Goal: Communication & Community: Answer question/provide support

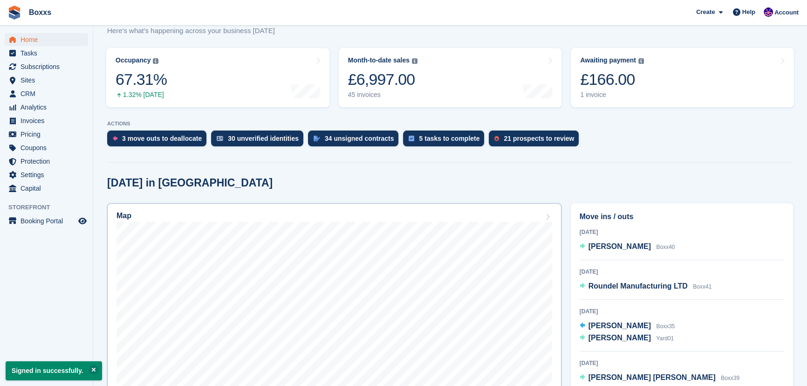
scroll to position [127, 0]
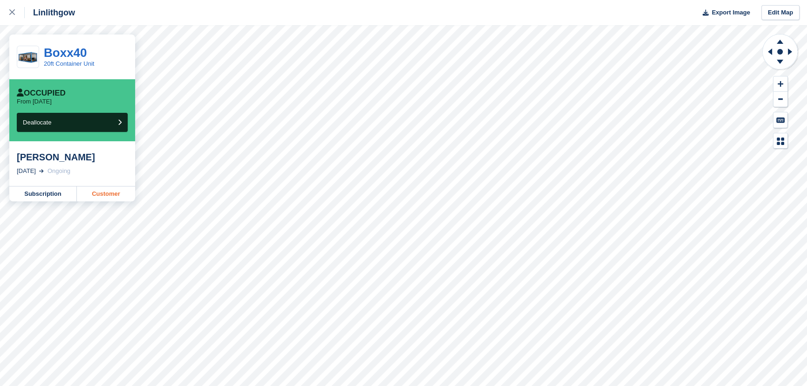
click at [117, 197] on link "Customer" at bounding box center [106, 193] width 58 height 15
drag, startPoint x: 14, startPoint y: 14, endPoint x: 19, endPoint y: 20, distance: 8.7
click at [14, 14] on icon at bounding box center [12, 12] width 6 height 6
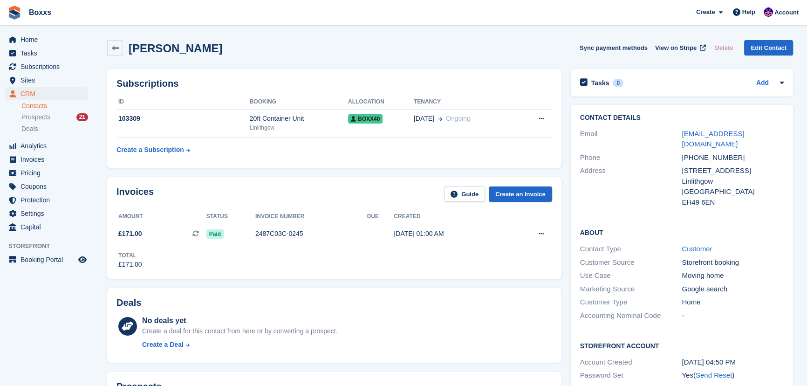
drag, startPoint x: 465, startPoint y: 45, endPoint x: 138, endPoint y: 28, distance: 326.9
click at [465, 45] on div "[PERSON_NAME] Sync payment methods View on Stripe Delete Edit Contact" at bounding box center [450, 48] width 686 height 16
click at [48, 44] on span "Home" at bounding box center [48, 39] width 56 height 13
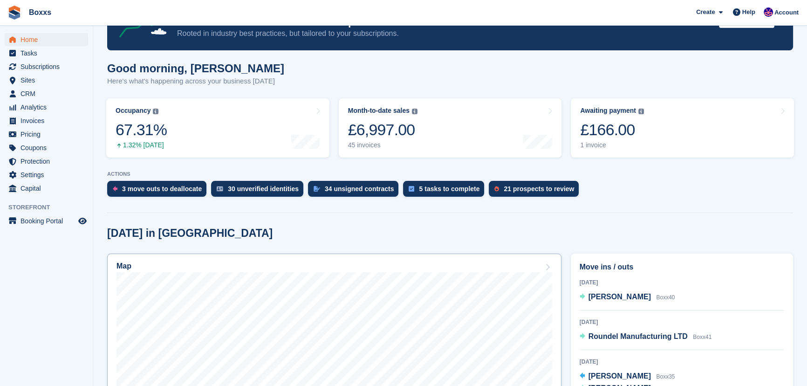
scroll to position [127, 0]
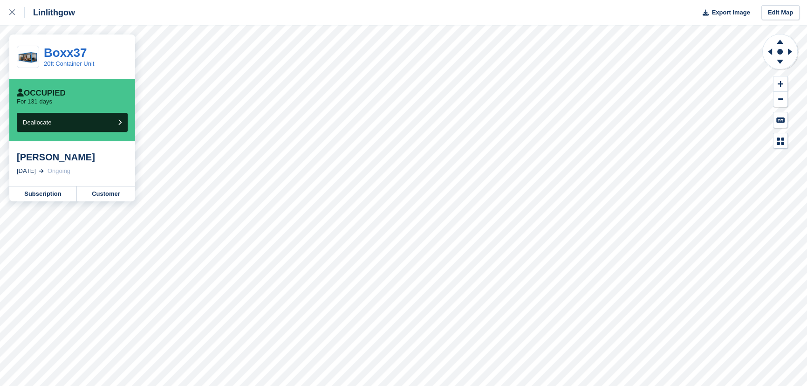
click at [67, 160] on div "[PERSON_NAME]" at bounding box center [72, 156] width 111 height 11
click at [67, 160] on div "Andrew Deans" at bounding box center [72, 156] width 111 height 11
click at [43, 160] on div "Andrew Deans" at bounding box center [72, 156] width 111 height 11
click at [42, 160] on div "Andrew Deans" at bounding box center [72, 156] width 111 height 11
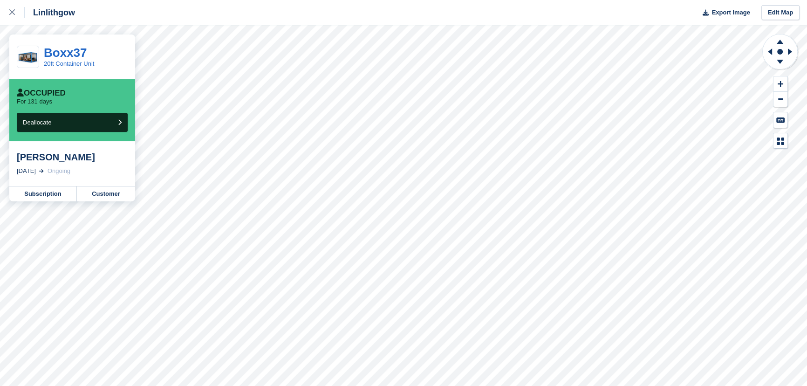
click at [61, 158] on div "Andrew Deans" at bounding box center [72, 156] width 111 height 11
click at [27, 159] on div "Andrew Deans" at bounding box center [72, 156] width 111 height 11
click at [72, 159] on div "Andrew Deans" at bounding box center [72, 156] width 111 height 11
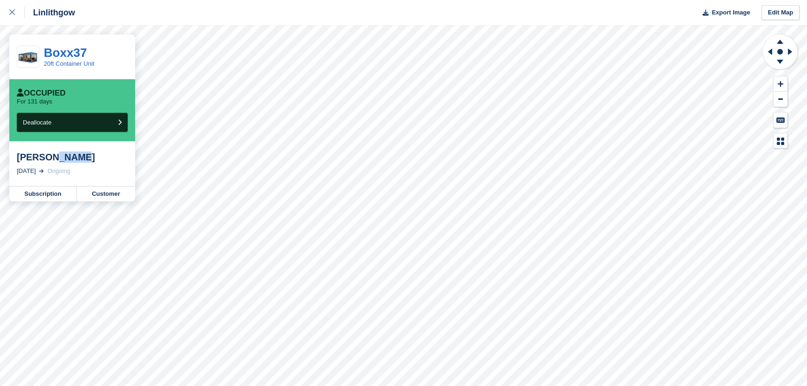
click at [72, 159] on div "Andrew Deans" at bounding box center [72, 156] width 111 height 11
click at [68, 159] on div "Andrew Deans" at bounding box center [72, 156] width 111 height 11
click at [37, 156] on div "Andrew Deans" at bounding box center [72, 156] width 111 height 11
click at [63, 158] on div "Andrew Deans" at bounding box center [72, 156] width 111 height 11
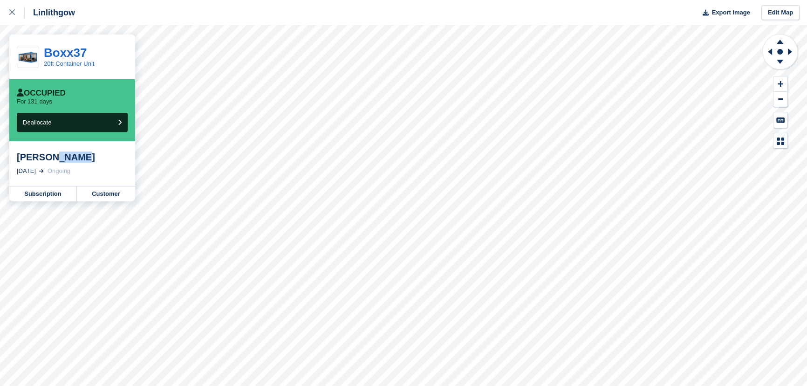
click at [63, 158] on div "Andrew Deans" at bounding box center [72, 156] width 111 height 11
click at [102, 191] on link "Customer" at bounding box center [106, 193] width 58 height 15
click at [13, 14] on icon at bounding box center [12, 12] width 6 height 6
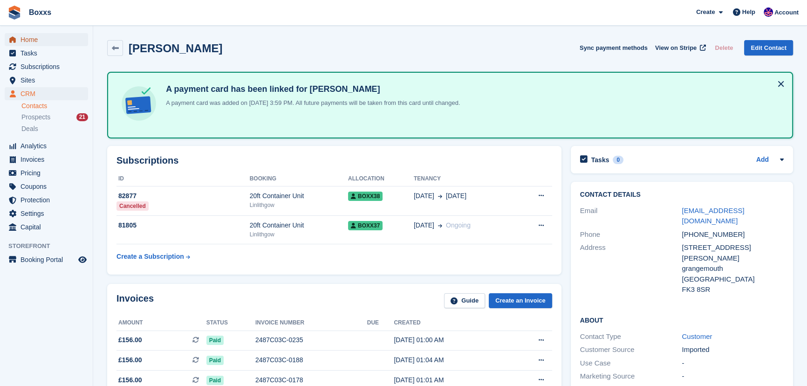
click at [34, 41] on span "Home" at bounding box center [48, 39] width 56 height 13
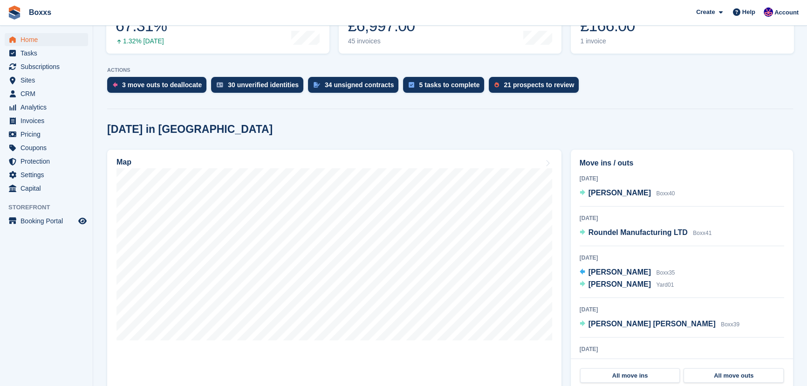
scroll to position [169, 0]
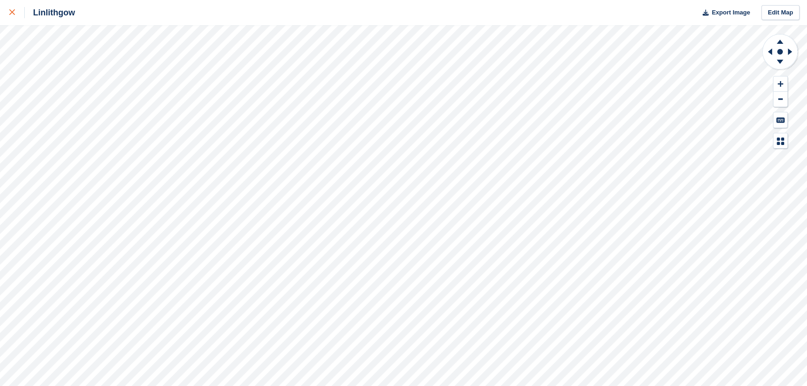
click at [16, 10] on div at bounding box center [16, 12] width 15 height 11
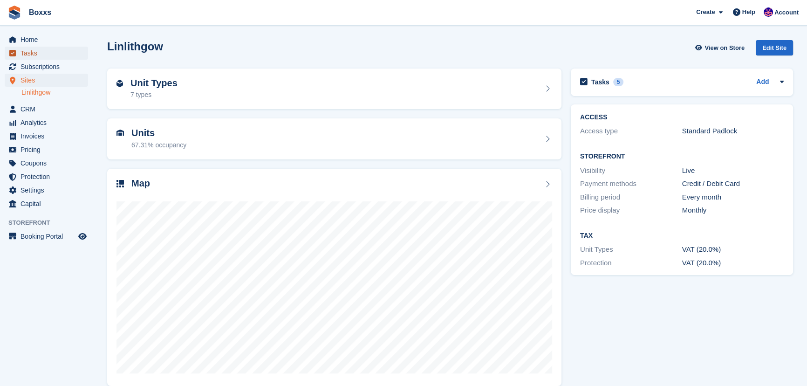
click at [27, 54] on span "Tasks" at bounding box center [48, 53] width 56 height 13
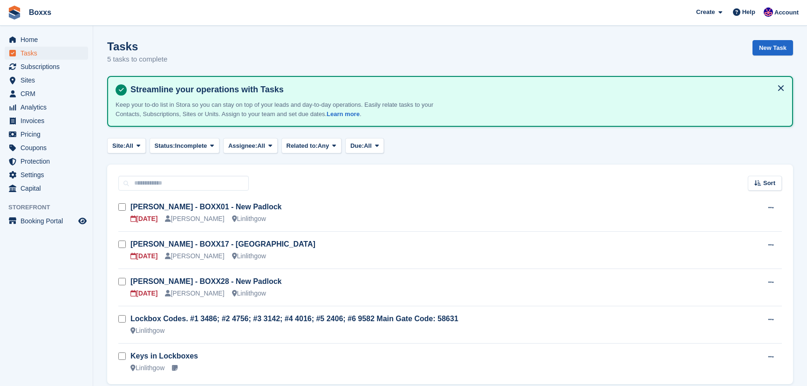
scroll to position [37, 0]
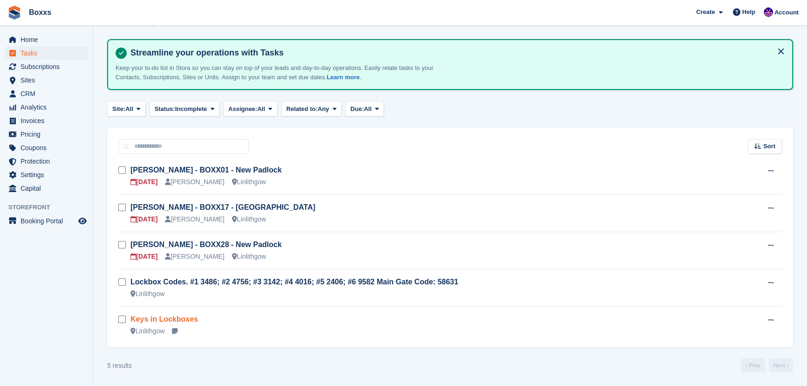
click at [168, 319] on link "Keys in Lockboxes" at bounding box center [164, 319] width 68 height 8
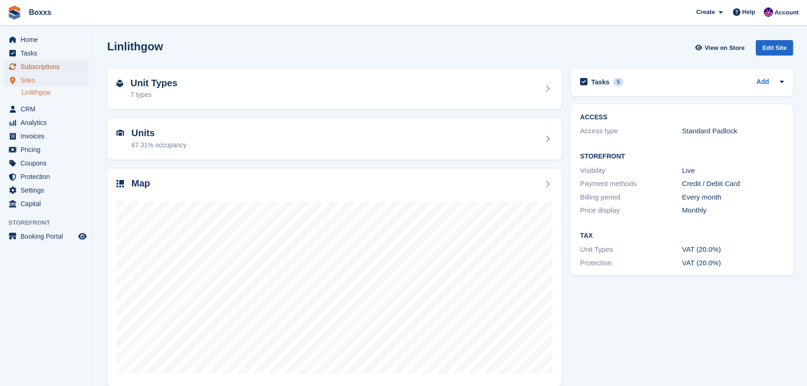
click at [39, 66] on span "Subscriptions" at bounding box center [48, 66] width 56 height 13
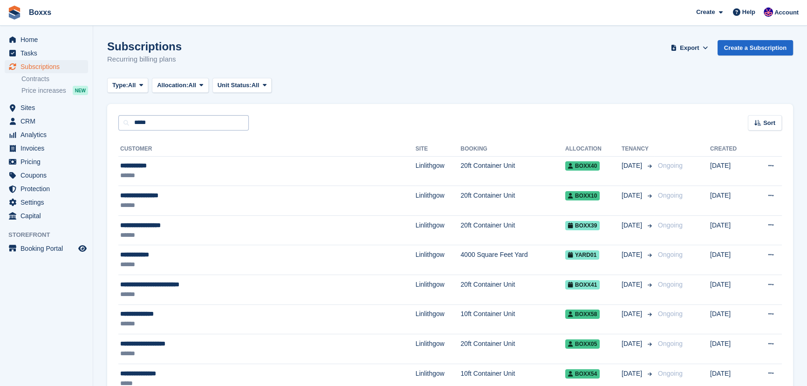
type input "*****"
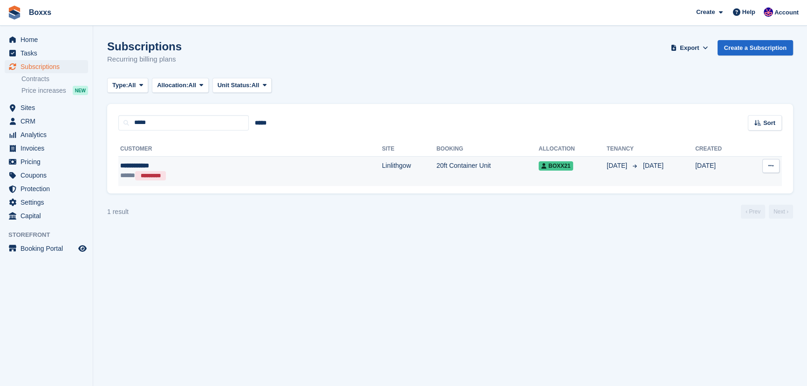
click at [207, 174] on div "***** *********" at bounding box center [189, 175] width 138 height 10
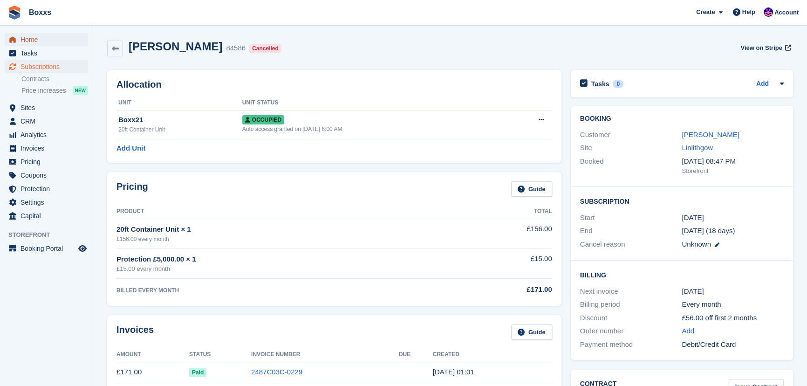
drag, startPoint x: 34, startPoint y: 43, endPoint x: 190, endPoint y: 51, distance: 155.8
click at [34, 43] on span "Home" at bounding box center [48, 39] width 56 height 13
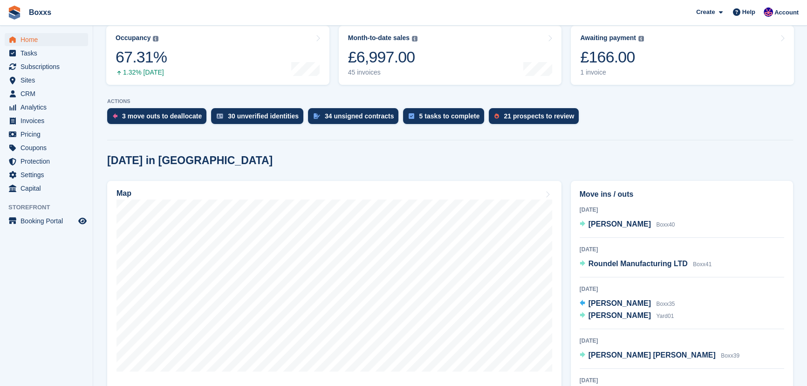
scroll to position [211, 0]
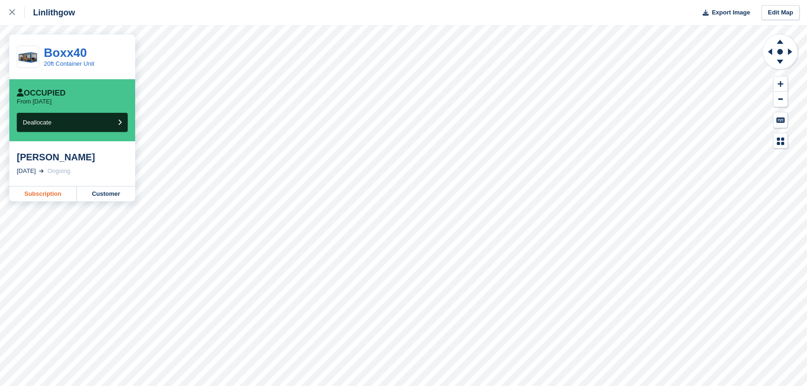
click at [48, 197] on link "Subscription" at bounding box center [43, 193] width 68 height 15
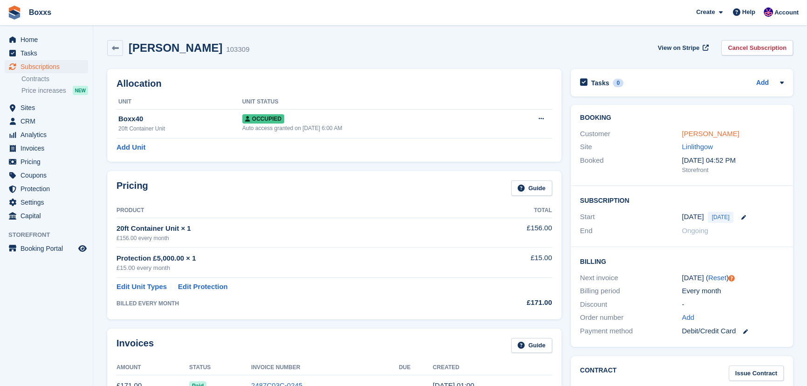
click at [692, 133] on link "[PERSON_NAME]" at bounding box center [709, 133] width 57 height 8
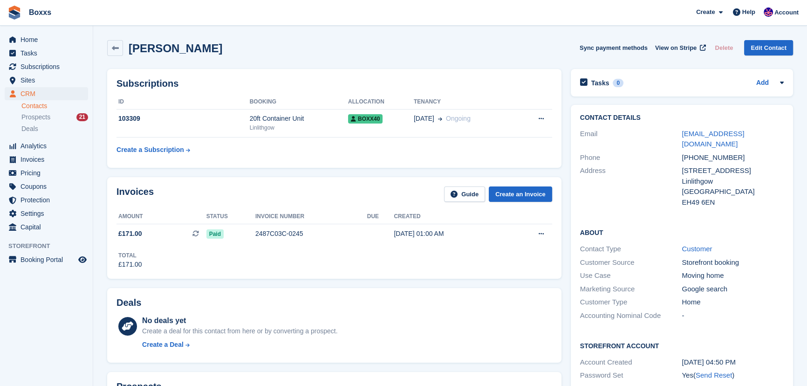
click at [389, 48] on div "[PERSON_NAME] Sync payment methods View on Stripe Delete Edit Contact" at bounding box center [450, 48] width 686 height 16
drag, startPoint x: 211, startPoint y: 43, endPoint x: 129, endPoint y: 52, distance: 82.9
click at [129, 52] on div "[PERSON_NAME] Sync payment methods View on Stripe Delete Edit Contact" at bounding box center [450, 48] width 686 height 16
click at [129, 52] on h2 "[PERSON_NAME]" at bounding box center [176, 48] width 94 height 13
drag, startPoint x: 130, startPoint y: 51, endPoint x: 176, endPoint y: 51, distance: 46.1
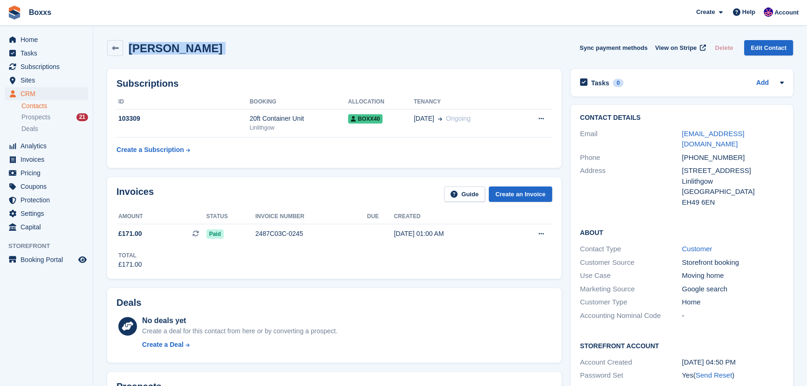
click at [176, 51] on h2 "[PERSON_NAME]" at bounding box center [176, 48] width 94 height 13
drag, startPoint x: 181, startPoint y: 50, endPoint x: 153, endPoint y: 50, distance: 28.4
click at [153, 50] on div "Lisa Reilly Sync payment methods View on Stripe Delete Edit Contact" at bounding box center [450, 48] width 686 height 16
click at [153, 50] on h2 "Lisa Reilly" at bounding box center [176, 48] width 94 height 13
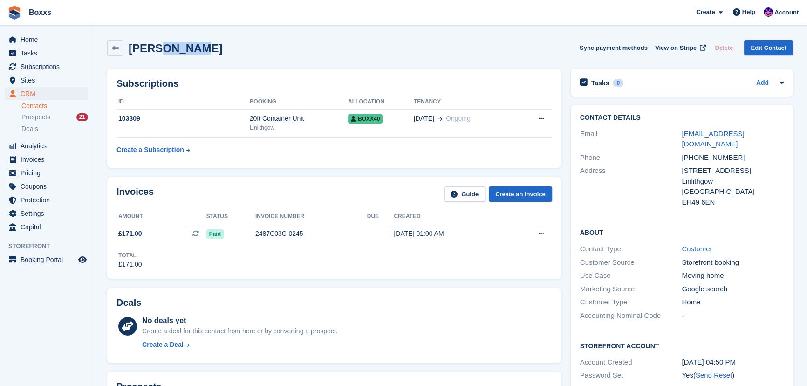
drag, startPoint x: 153, startPoint y: 50, endPoint x: 180, endPoint y: 50, distance: 27.5
click at [180, 50] on div "Lisa Reilly Sync payment methods View on Stripe Delete Edit Contact" at bounding box center [450, 48] width 686 height 16
drag, startPoint x: 181, startPoint y: 50, endPoint x: 156, endPoint y: 50, distance: 24.2
click at [158, 50] on div "Lisa Reilly Sync payment methods View on Stripe Delete Edit Contact" at bounding box center [450, 48] width 686 height 16
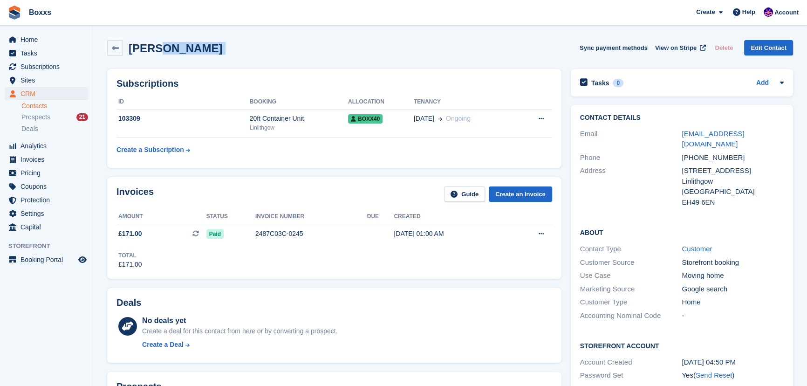
click at [156, 49] on h2 "Lisa Reilly" at bounding box center [176, 48] width 94 height 13
click at [151, 50] on h2 "Lisa Reilly" at bounding box center [176, 48] width 94 height 13
click at [151, 51] on h2 "[PERSON_NAME]" at bounding box center [176, 48] width 94 height 13
drag, startPoint x: 177, startPoint y: 49, endPoint x: 151, endPoint y: 49, distance: 25.6
click at [151, 49] on h2 "[PERSON_NAME]" at bounding box center [176, 48] width 94 height 13
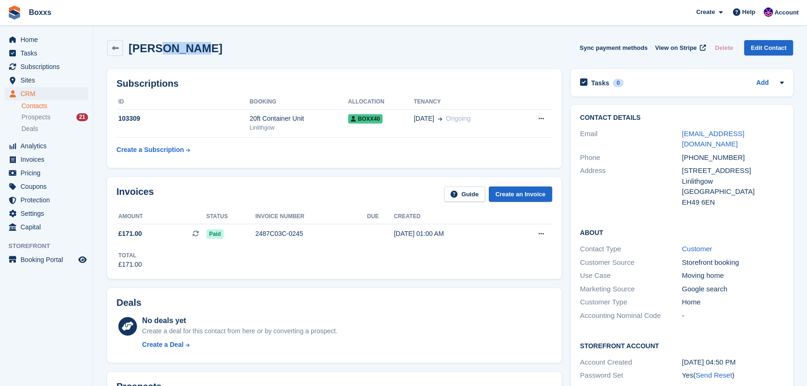
click at [151, 49] on h2 "[PERSON_NAME]" at bounding box center [176, 48] width 94 height 13
drag, startPoint x: 130, startPoint y: 50, endPoint x: 179, endPoint y: 50, distance: 48.4
click at [180, 50] on div "Lisa Reilly Sync payment methods View on Stripe Delete Edit Contact" at bounding box center [450, 48] width 686 height 16
click at [178, 50] on div "Lisa Reilly Sync payment methods View on Stripe Delete Edit Contact" at bounding box center [450, 48] width 686 height 16
click at [178, 48] on div "Lisa Reilly Sync payment methods View on Stripe Delete Edit Contact" at bounding box center [450, 48] width 686 height 16
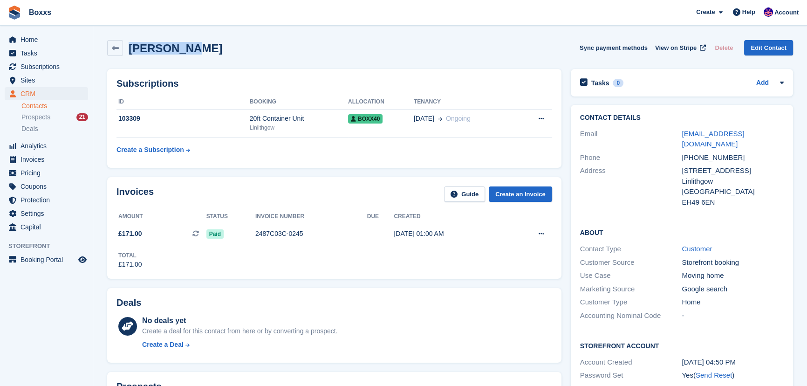
drag, startPoint x: 178, startPoint y: 48, endPoint x: 171, endPoint y: 49, distance: 7.5
click at [171, 49] on div "Lisa Reilly Sync payment methods View on Stripe Delete Edit Contact" at bounding box center [450, 48] width 686 height 16
click at [172, 49] on h2 "Lisa Reilly" at bounding box center [176, 48] width 94 height 13
click at [177, 49] on h2 "Lisa Reilly" at bounding box center [176, 48] width 94 height 13
drag, startPoint x: 177, startPoint y: 49, endPoint x: 151, endPoint y: 51, distance: 26.1
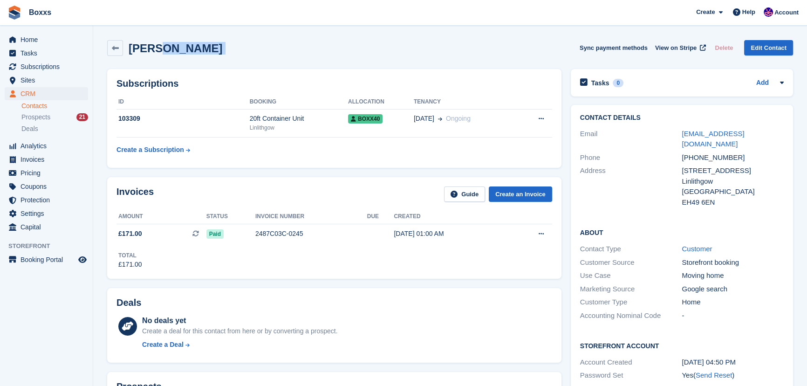
click at [151, 51] on h2 "Lisa Reilly" at bounding box center [176, 48] width 94 height 13
drag, startPoint x: 150, startPoint y: 51, endPoint x: 146, endPoint y: 50, distance: 4.7
click at [149, 51] on h2 "Lisa Reilly" at bounding box center [176, 48] width 94 height 13
drag, startPoint x: 130, startPoint y: 49, endPoint x: 184, endPoint y: 46, distance: 54.1
click at [184, 46] on div "Lisa Reilly Sync payment methods View on Stripe Delete Edit Contact" at bounding box center [450, 48] width 686 height 16
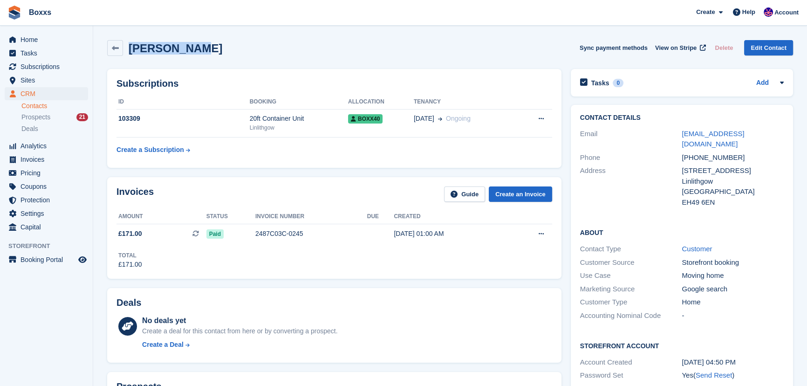
click at [177, 51] on div "Lisa Reilly Sync payment methods View on Stripe Delete Edit Contact" at bounding box center [450, 48] width 686 height 16
drag, startPoint x: 179, startPoint y: 51, endPoint x: 153, endPoint y: 50, distance: 26.1
click at [153, 50] on div "Lisa Reilly Sync payment methods View on Stripe Delete Edit Contact" at bounding box center [450, 48] width 686 height 16
click at [153, 50] on h2 "Lisa Reilly" at bounding box center [176, 48] width 94 height 13
drag, startPoint x: 153, startPoint y: 50, endPoint x: 176, endPoint y: 49, distance: 22.8
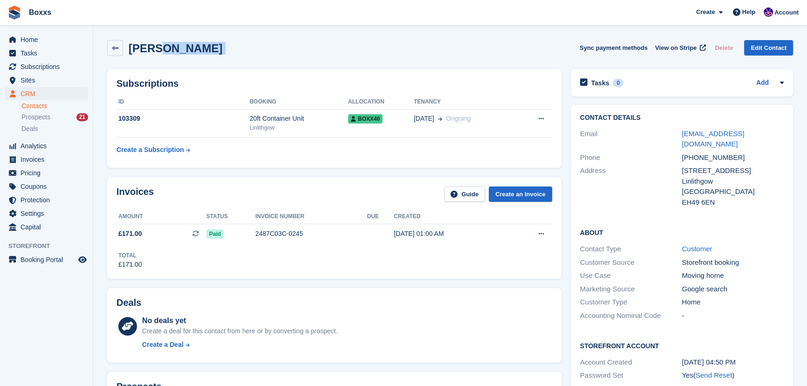
click at [176, 49] on h2 "Lisa Reilly" at bounding box center [176, 48] width 94 height 13
click at [176, 48] on h2 "Lisa Reilly" at bounding box center [176, 48] width 94 height 13
click at [177, 49] on div "Lisa Reilly Sync payment methods View on Stripe Delete Edit Contact" at bounding box center [450, 48] width 686 height 16
click at [177, 50] on div "Lisa Reilly Sync payment methods View on Stripe Delete Edit Contact" at bounding box center [450, 48] width 686 height 16
click at [197, 51] on div "Lisa Reilly Sync payment methods View on Stripe Delete Edit Contact" at bounding box center [450, 48] width 686 height 16
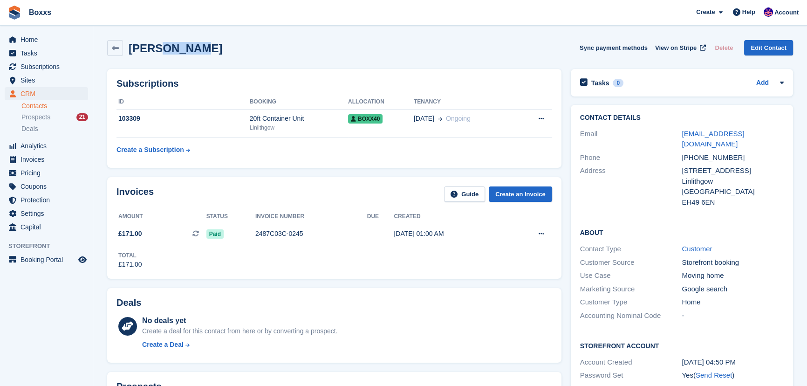
drag, startPoint x: 180, startPoint y: 52, endPoint x: 153, endPoint y: 46, distance: 28.2
click at [153, 46] on div "Lisa Reilly Sync payment methods View on Stripe Delete Edit Contact" at bounding box center [450, 48] width 686 height 16
drag, startPoint x: 127, startPoint y: 50, endPoint x: 185, endPoint y: 48, distance: 58.7
click at [185, 48] on div "Lisa Reilly Sync payment methods View on Stripe Delete Edit Contact" at bounding box center [450, 48] width 686 height 16
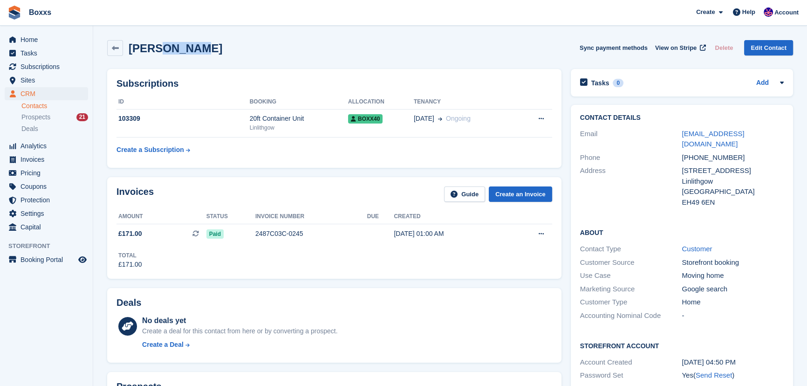
drag, startPoint x: 181, startPoint y: 49, endPoint x: 150, endPoint y: 52, distance: 30.8
click at [150, 52] on div "Lisa Reilly Sync payment methods View on Stripe Delete Edit Contact" at bounding box center [450, 48] width 686 height 16
click at [253, 49] on div "Lisa Reilly Sync payment methods View on Stripe Delete Edit Contact" at bounding box center [450, 48] width 686 height 16
click at [747, 18] on div "Help" at bounding box center [743, 12] width 31 height 15
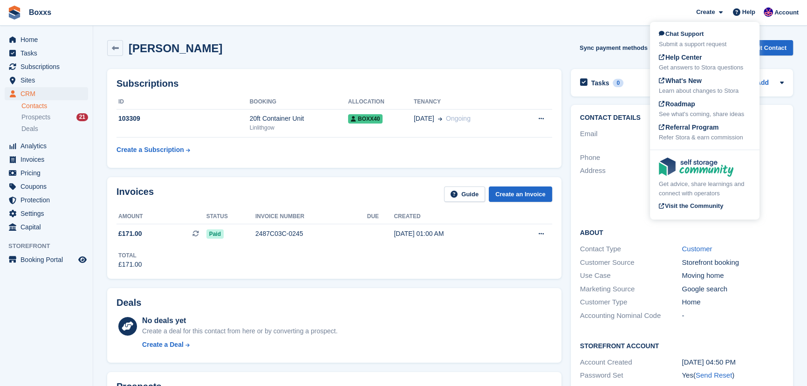
click at [400, 61] on div "Lisa Reilly Sync payment methods View on Stripe Delete Edit Contact" at bounding box center [449, 49] width 695 height 29
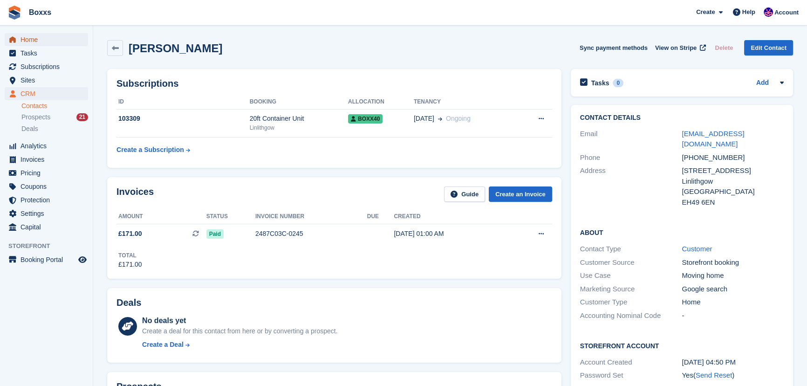
click at [41, 40] on span "Home" at bounding box center [48, 39] width 56 height 13
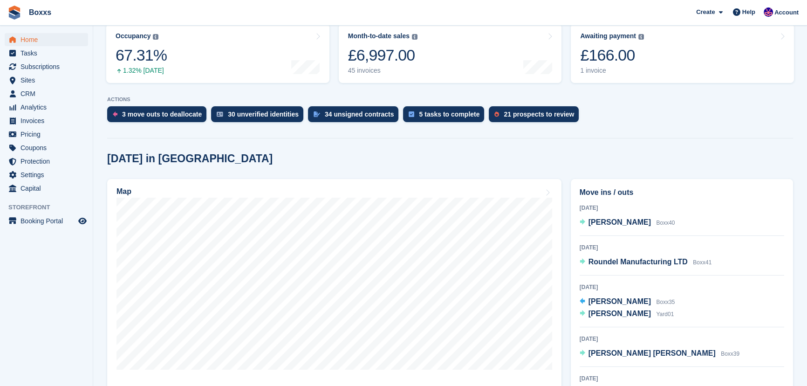
scroll to position [127, 0]
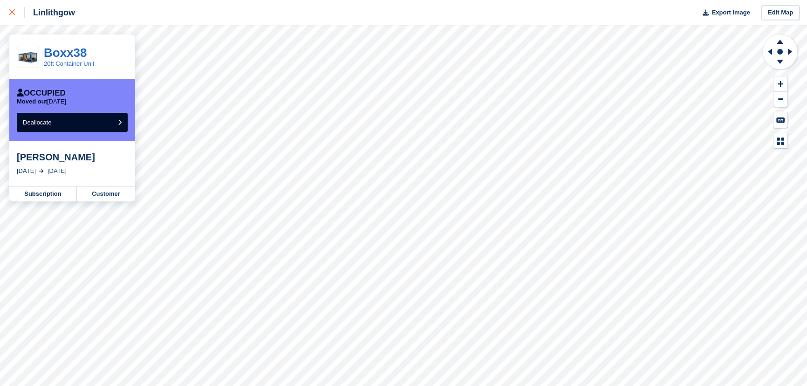
click at [14, 18] on link at bounding box center [12, 12] width 25 height 25
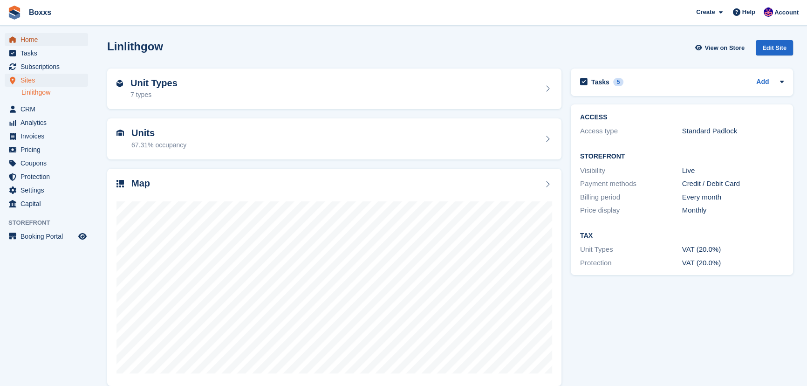
click at [37, 38] on span "Home" at bounding box center [48, 39] width 56 height 13
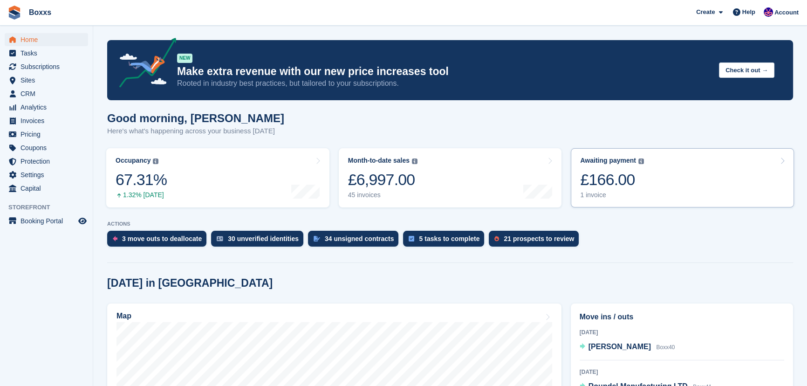
click at [703, 180] on link "Awaiting payment The total outstanding balance on all open invoices. £166.00 1 …" at bounding box center [682, 177] width 223 height 59
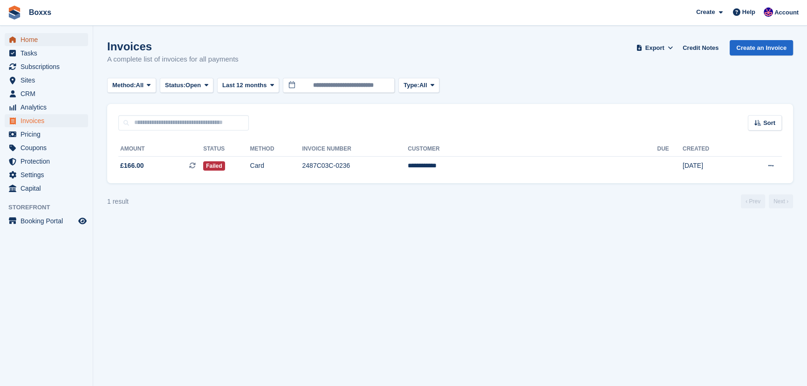
click at [35, 36] on span "Home" at bounding box center [48, 39] width 56 height 13
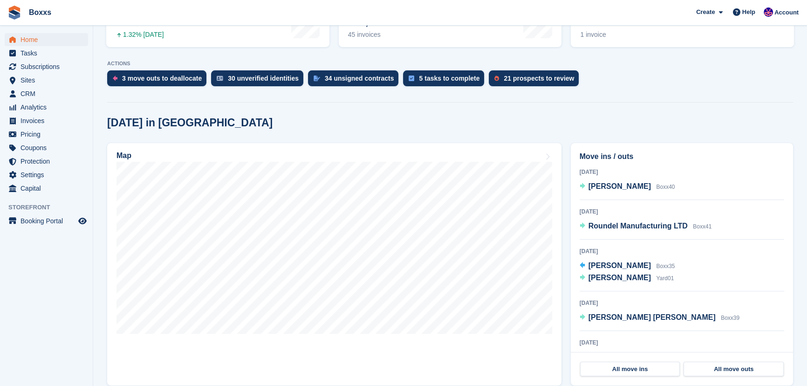
scroll to position [169, 0]
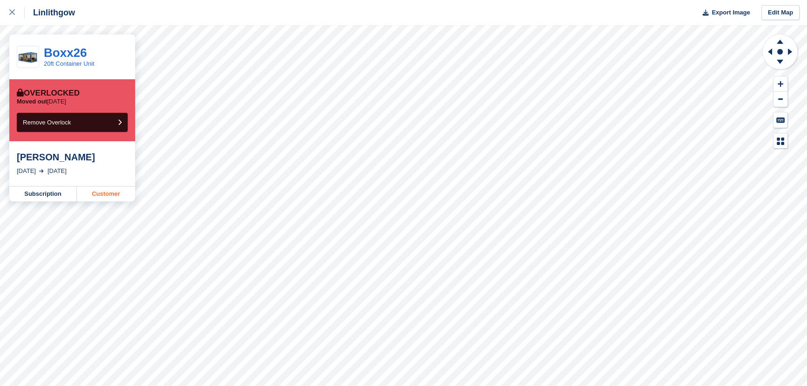
click at [98, 193] on link "Customer" at bounding box center [106, 193] width 58 height 15
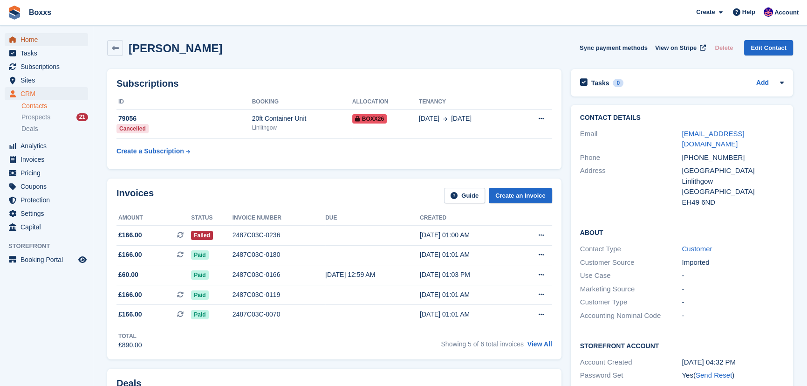
click at [27, 40] on span "Home" at bounding box center [48, 39] width 56 height 13
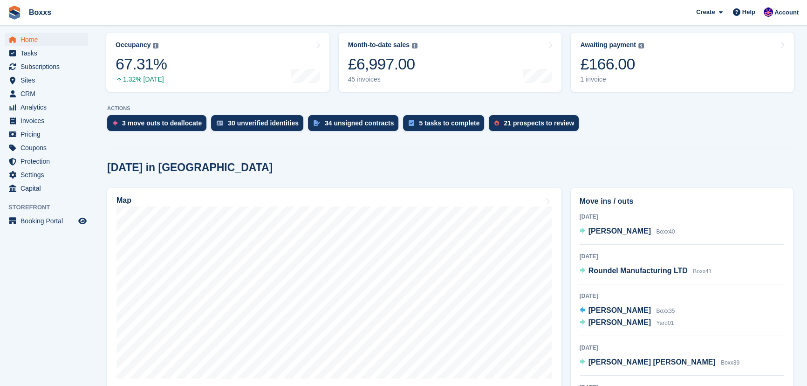
scroll to position [127, 0]
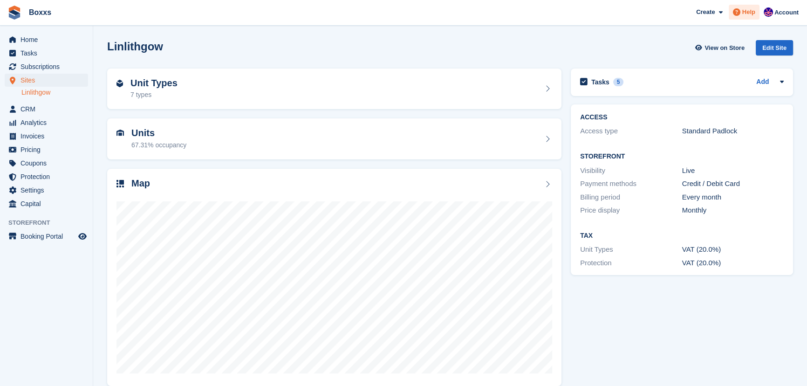
click at [748, 16] on span "Help" at bounding box center [748, 11] width 13 height 9
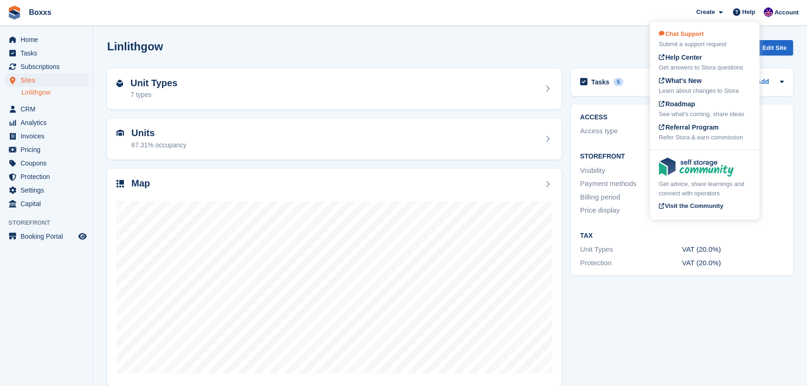
click at [697, 41] on div "Submit a support request" at bounding box center [705, 44] width 92 height 9
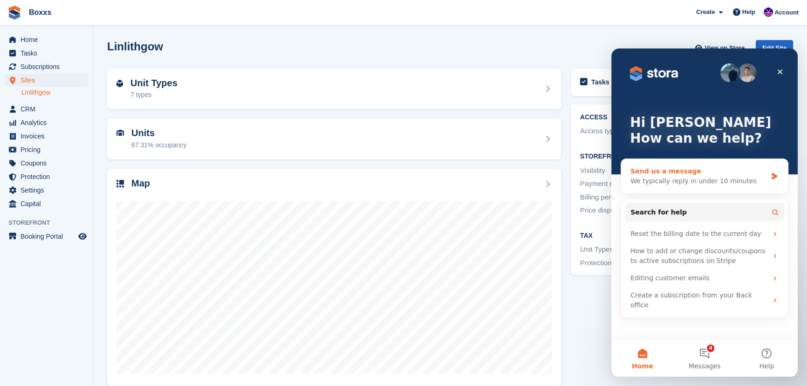
click at [689, 171] on div "Send us a message" at bounding box center [698, 171] width 136 height 10
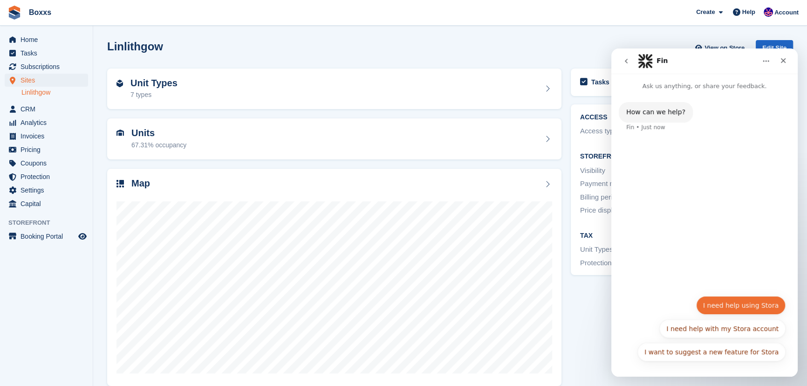
click at [728, 309] on button "I need help using Stora" at bounding box center [740, 305] width 89 height 19
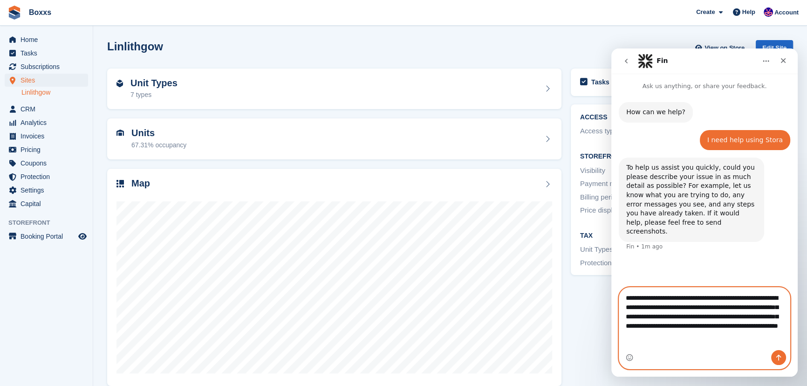
type textarea "**********"
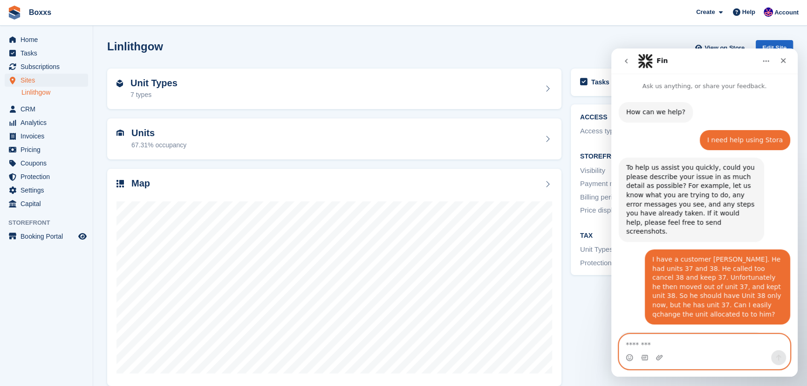
scroll to position [82, 0]
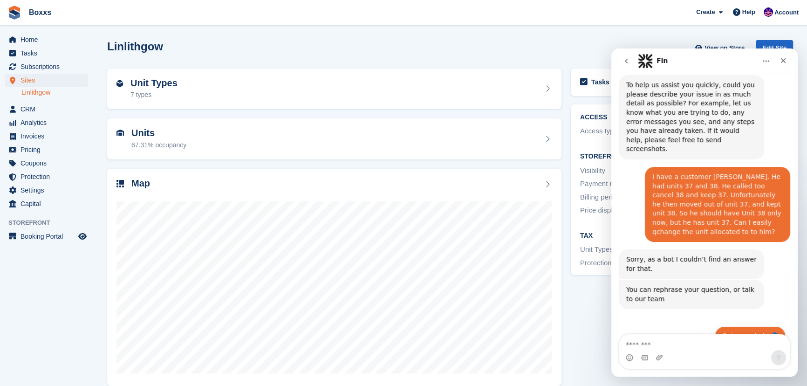
click at [736, 326] on button "Get more help 👤" at bounding box center [749, 335] width 71 height 19
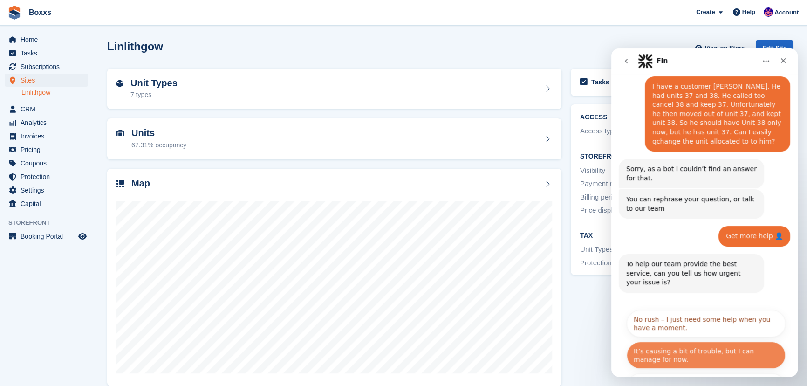
scroll to position [176, 0]
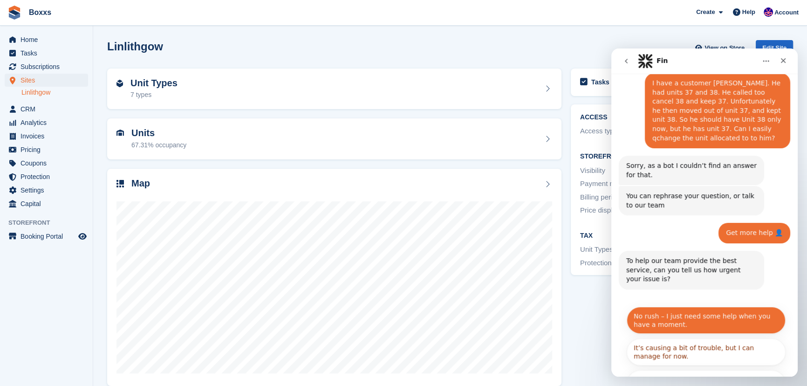
click at [671, 306] on button "No rush – I just need some help when you have a moment." at bounding box center [705, 319] width 159 height 27
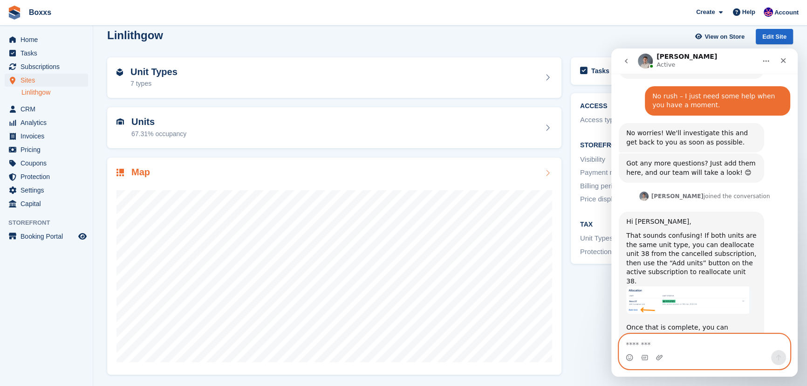
scroll to position [391, 0]
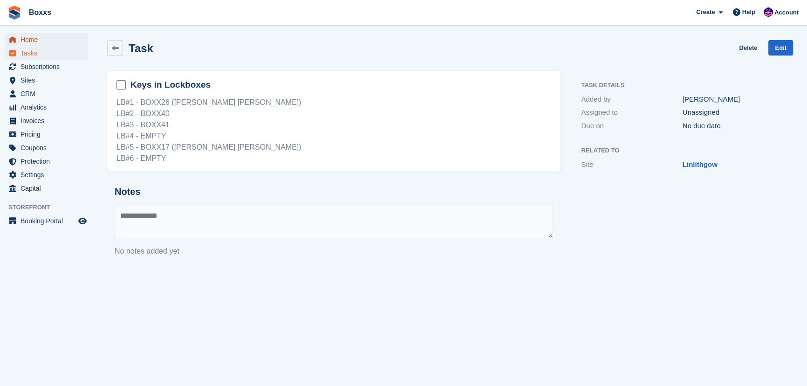
click at [25, 39] on span "Home" at bounding box center [48, 39] width 56 height 13
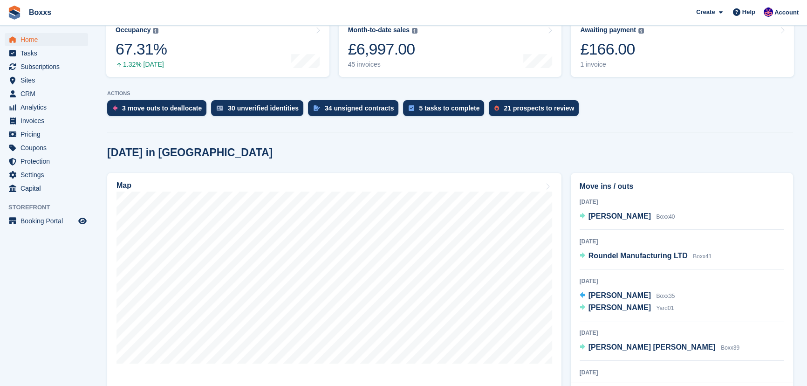
scroll to position [169, 0]
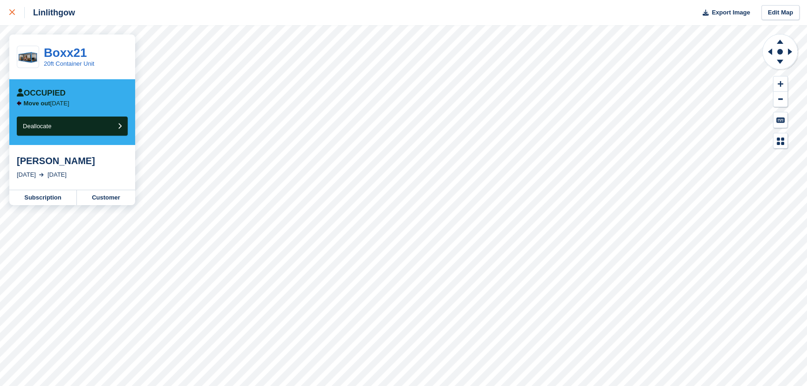
click at [12, 12] on icon at bounding box center [12, 12] width 6 height 6
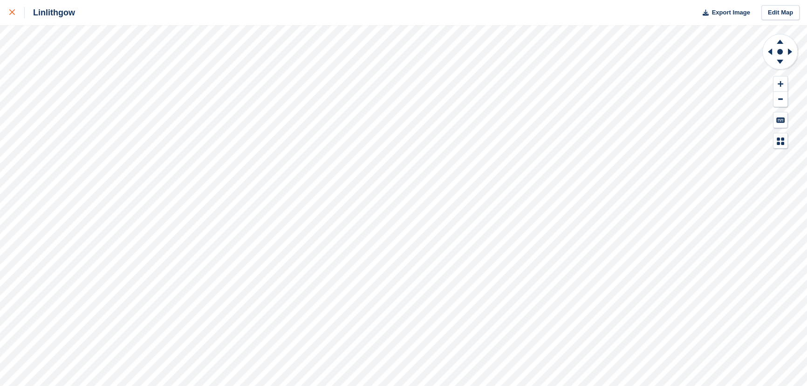
click at [15, 14] on div at bounding box center [16, 12] width 15 height 11
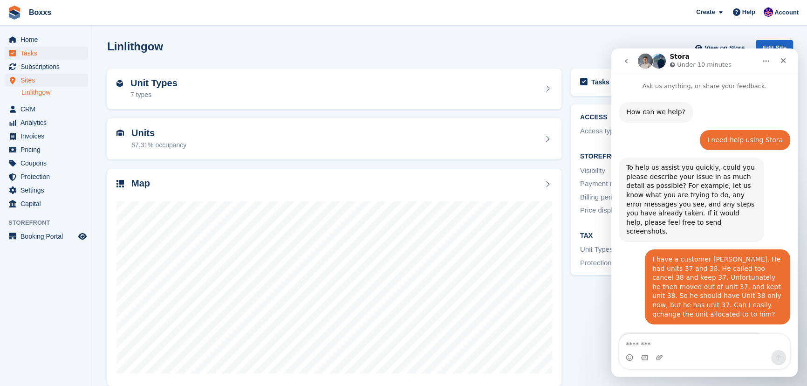
scroll to position [253, 0]
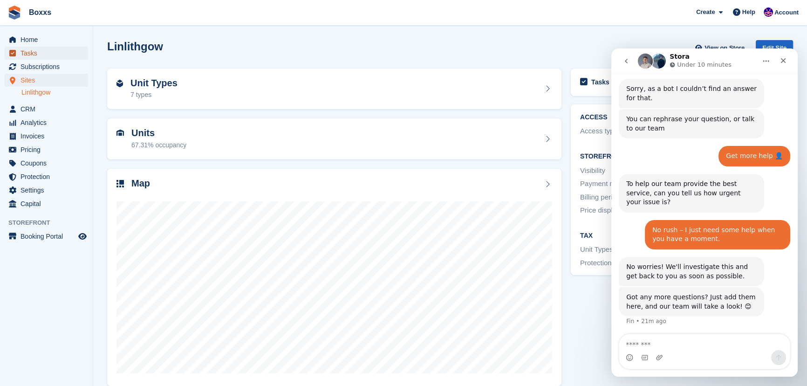
click at [41, 53] on span "Tasks" at bounding box center [48, 53] width 56 height 13
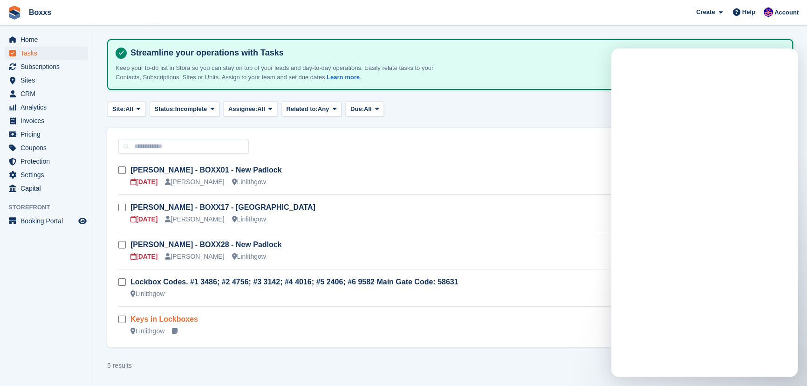
click at [183, 315] on link "Keys in Lockboxes" at bounding box center [164, 319] width 68 height 8
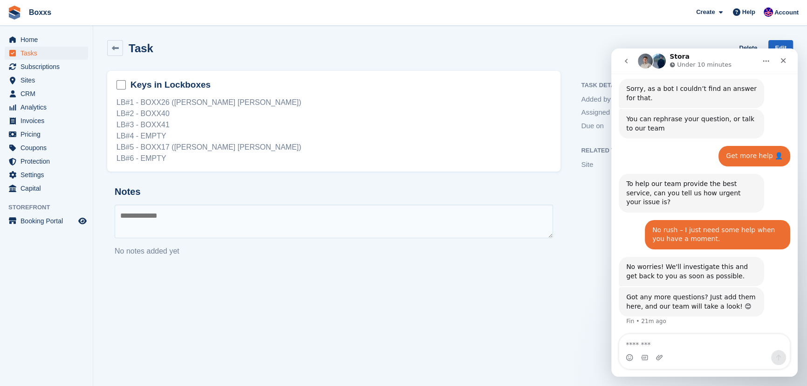
scroll to position [253, 0]
click at [778, 45] on link "Edit" at bounding box center [780, 47] width 25 height 15
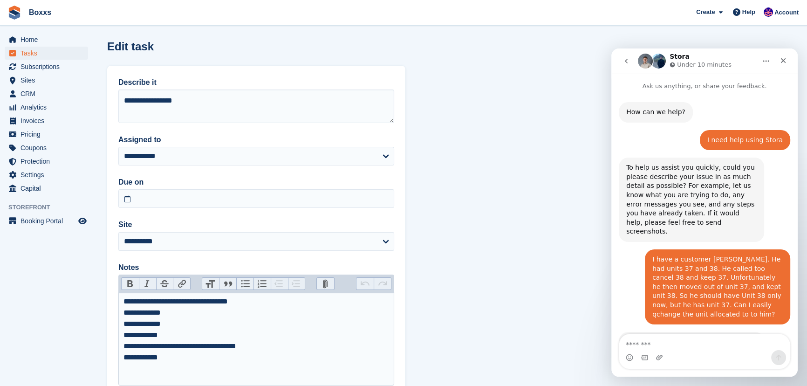
click at [162, 359] on div "**********" at bounding box center [256, 329] width 266 height 67
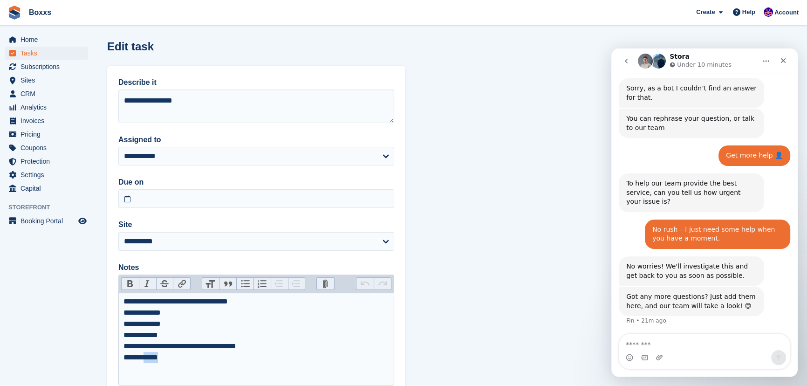
click at [162, 359] on div "**********" at bounding box center [256, 329] width 266 height 67
type trix-editor "**********"
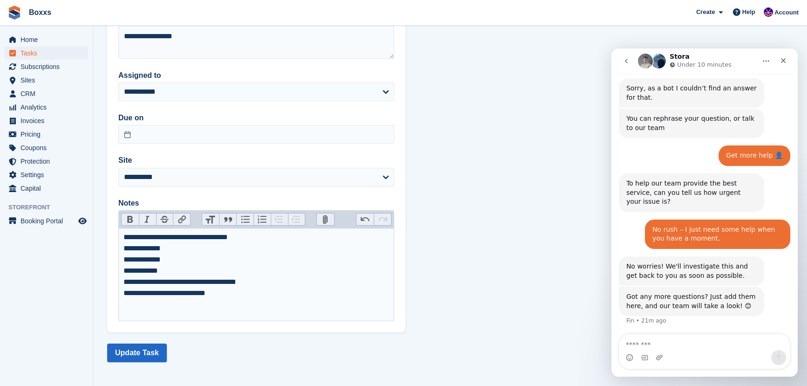
scroll to position [65, 0]
click at [122, 353] on button "Update Task" at bounding box center [137, 351] width 60 height 19
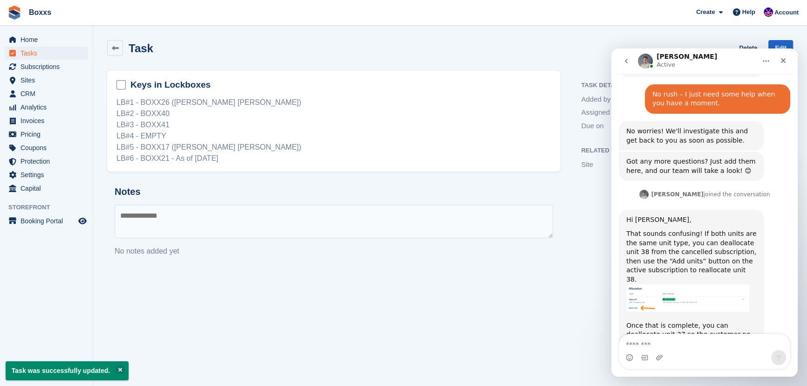
scroll to position [391, 0]
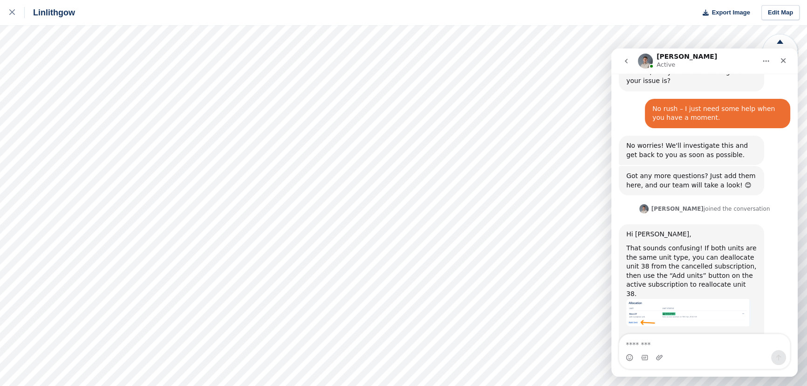
scroll to position [391, 0]
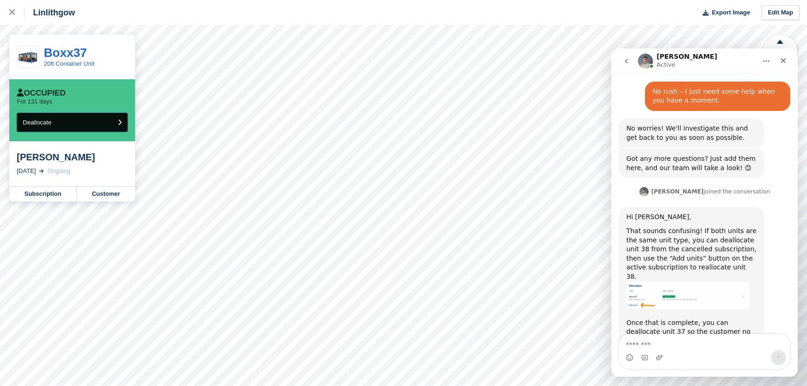
click at [97, 119] on button "Deallocate" at bounding box center [72, 122] width 111 height 19
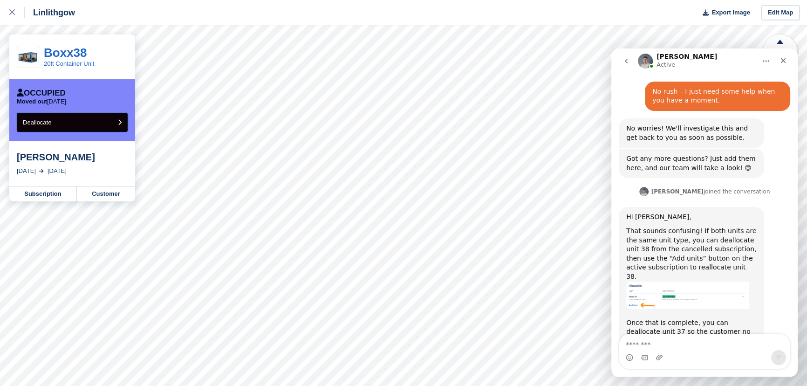
click at [98, 120] on button "Deallocate" at bounding box center [72, 122] width 111 height 19
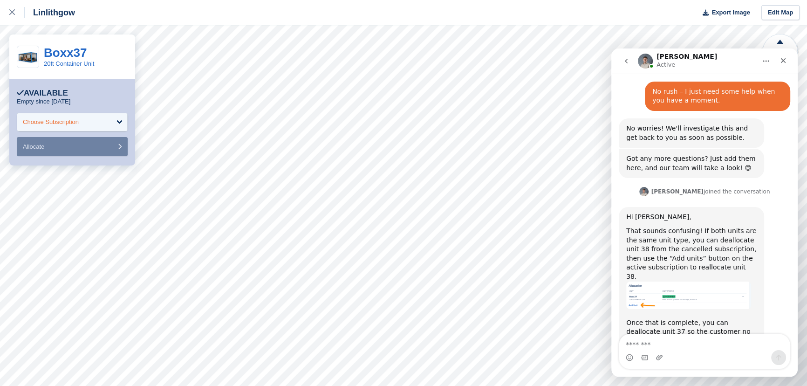
click at [57, 122] on div "Choose Subscription" at bounding box center [51, 121] width 56 height 9
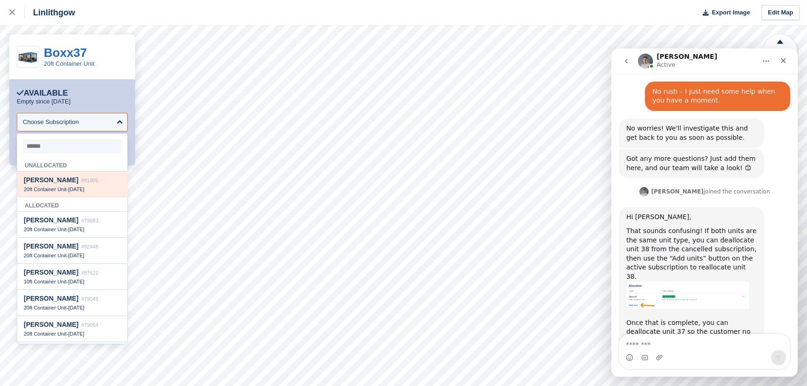
click at [58, 190] on span "20ft Container Unit" at bounding box center [45, 189] width 43 height 6
select select "*****"
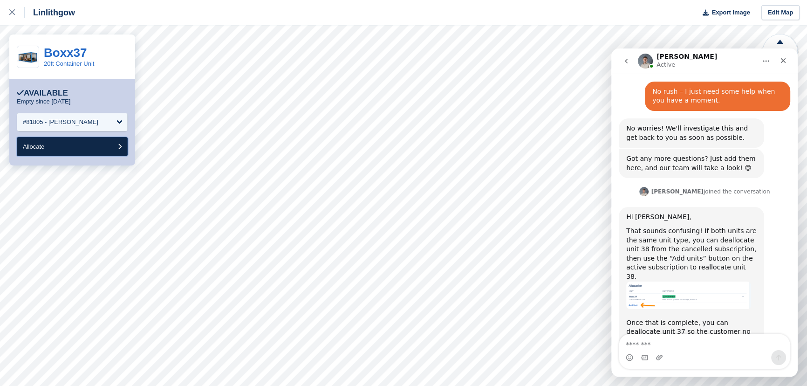
click at [65, 148] on button "Allocate" at bounding box center [72, 146] width 111 height 19
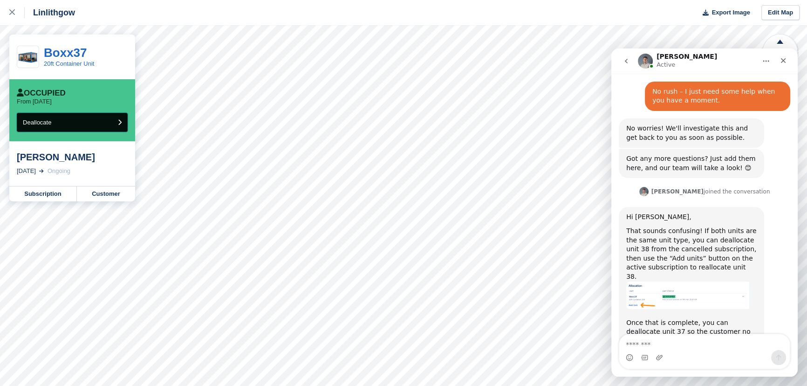
click at [98, 118] on button "Deallocate" at bounding box center [72, 122] width 111 height 19
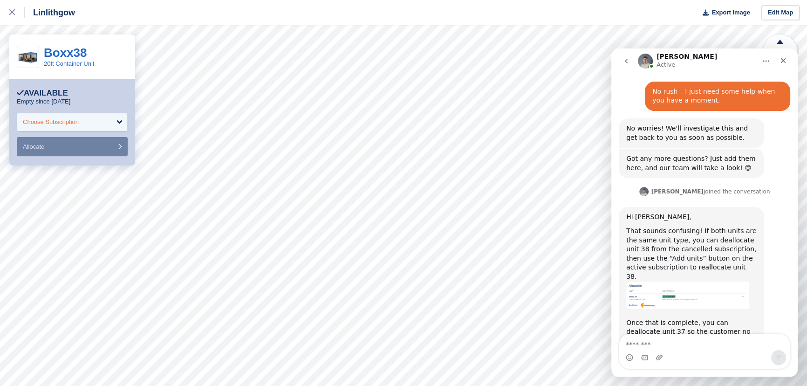
click at [76, 117] on div "Choose Subscription" at bounding box center [51, 121] width 56 height 9
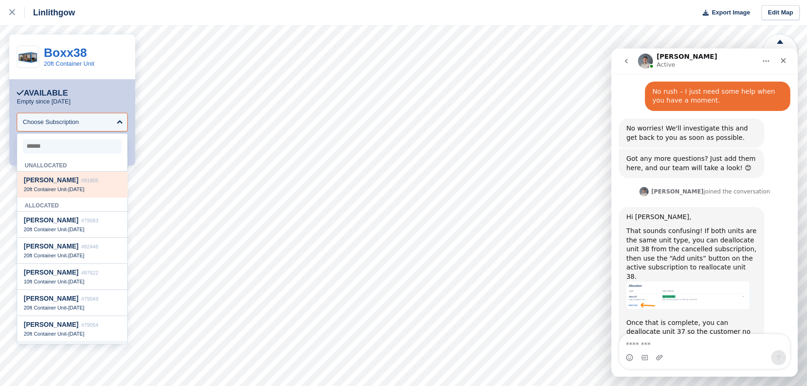
click at [46, 177] on span "Andrew Deans" at bounding box center [51, 179] width 54 height 7
select select "*****"
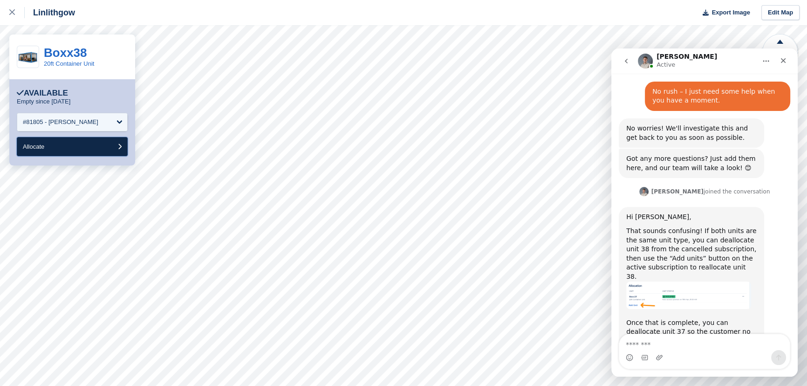
click at [73, 149] on button "Allocate" at bounding box center [72, 146] width 111 height 19
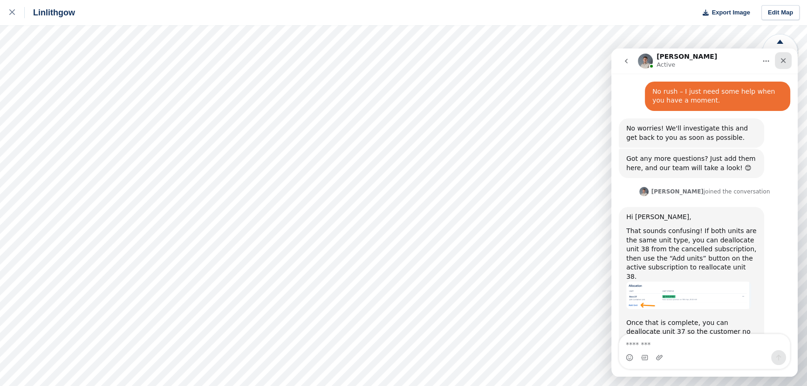
click at [782, 60] on icon "Close" at bounding box center [783, 60] width 5 height 5
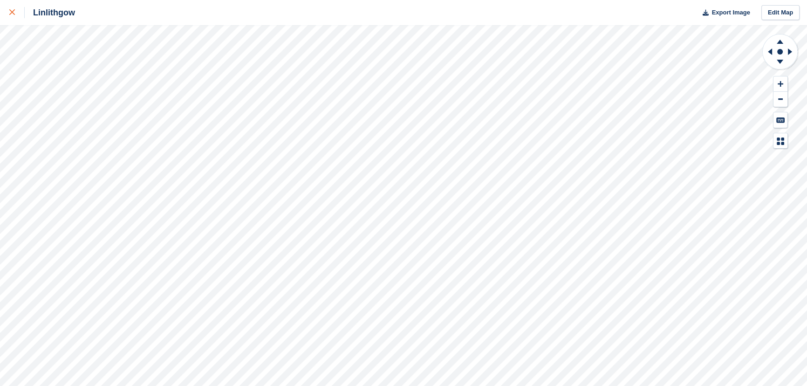
click at [13, 9] on div at bounding box center [16, 12] width 15 height 11
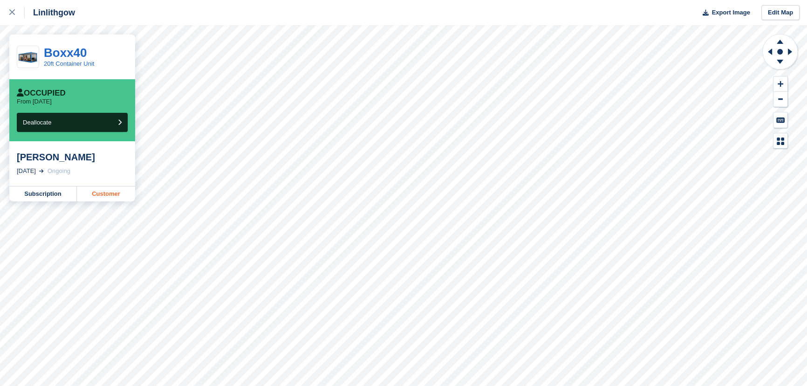
click at [98, 196] on link "Customer" at bounding box center [106, 193] width 58 height 15
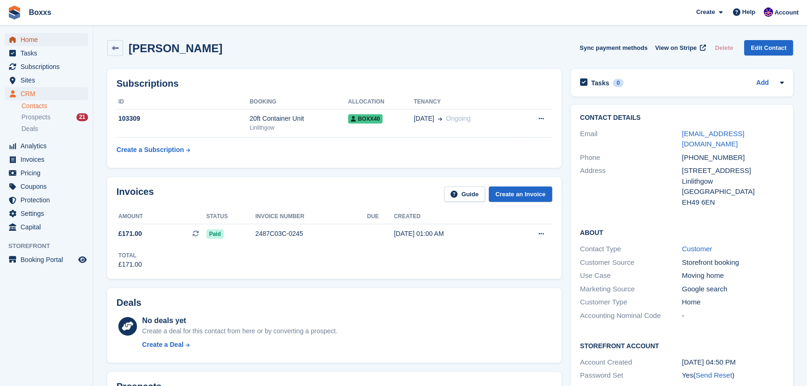
click at [39, 41] on span "Home" at bounding box center [48, 39] width 56 height 13
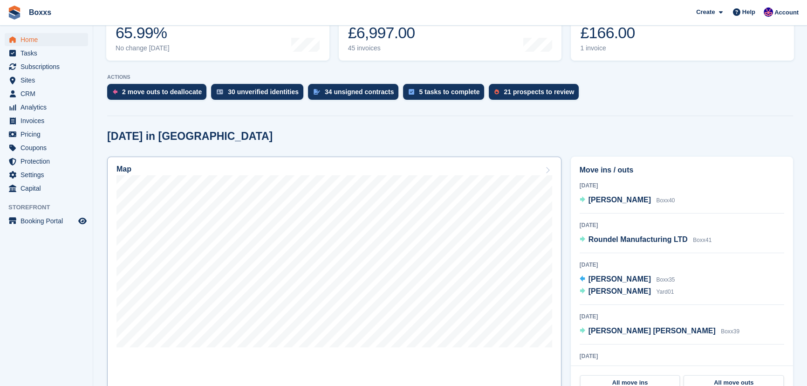
scroll to position [169, 0]
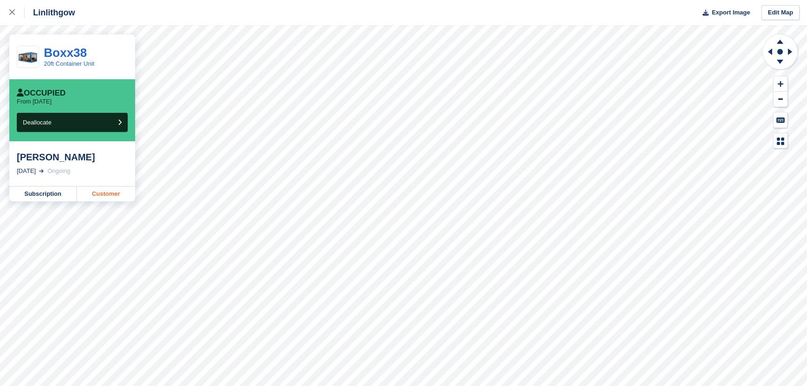
click at [104, 196] on link "Customer" at bounding box center [106, 193] width 58 height 15
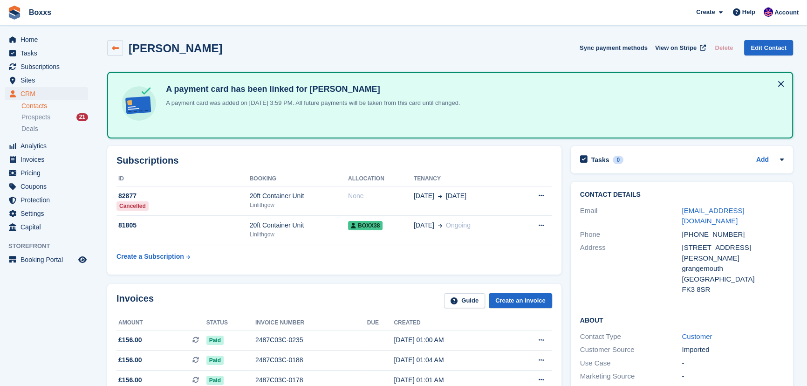
click at [116, 50] on icon at bounding box center [115, 48] width 7 height 7
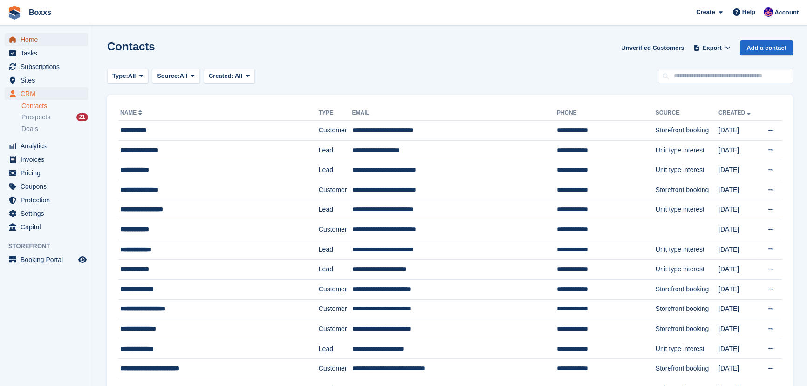
click at [55, 45] on span "Home" at bounding box center [48, 39] width 56 height 13
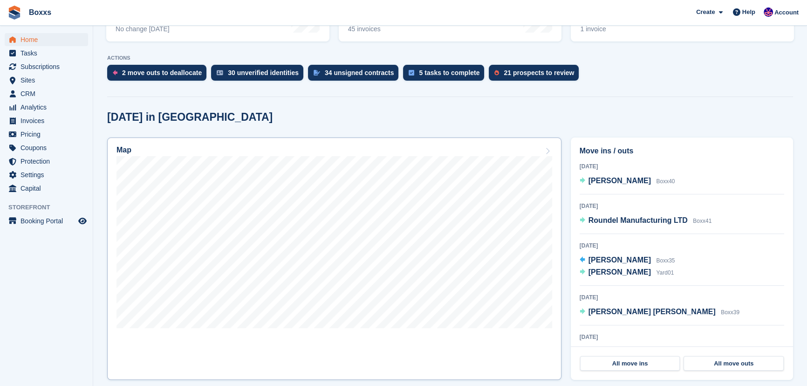
scroll to position [169, 0]
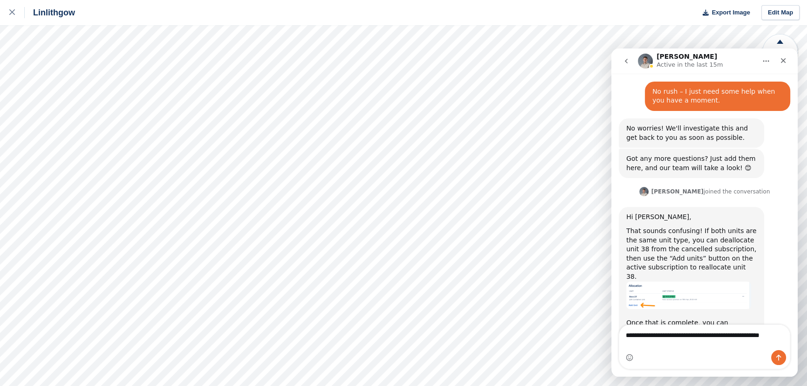
scroll to position [401, 0]
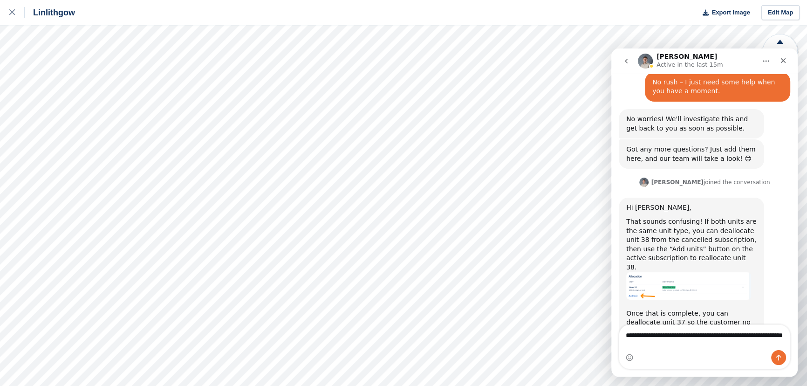
type textarea "**********"
click at [780, 357] on icon "Send a message…" at bounding box center [778, 356] width 7 height 7
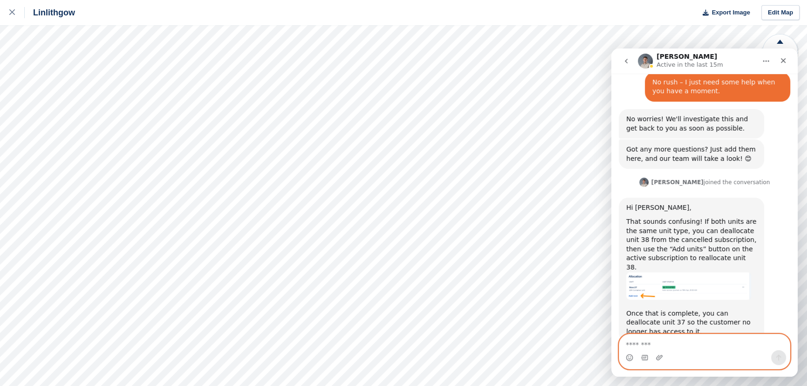
scroll to position [428, 0]
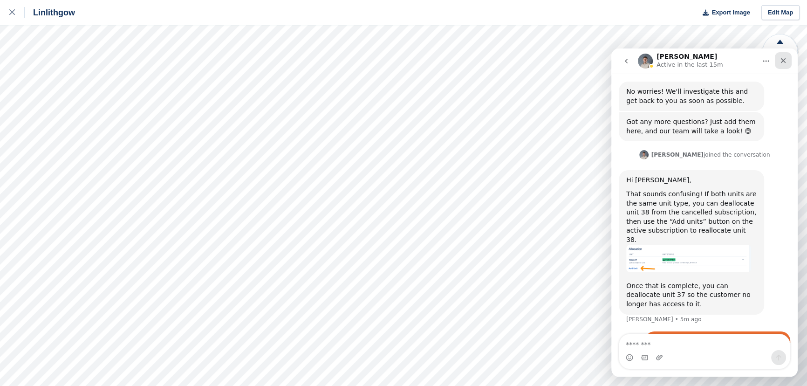
click at [782, 59] on icon "Close" at bounding box center [783, 60] width 5 height 5
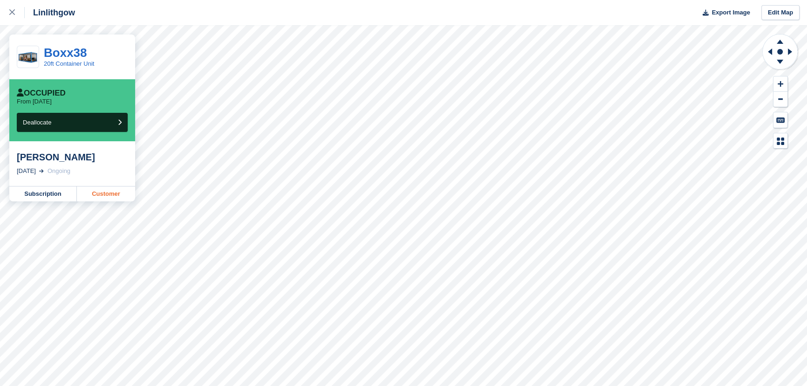
click at [104, 192] on link "Customer" at bounding box center [106, 193] width 58 height 15
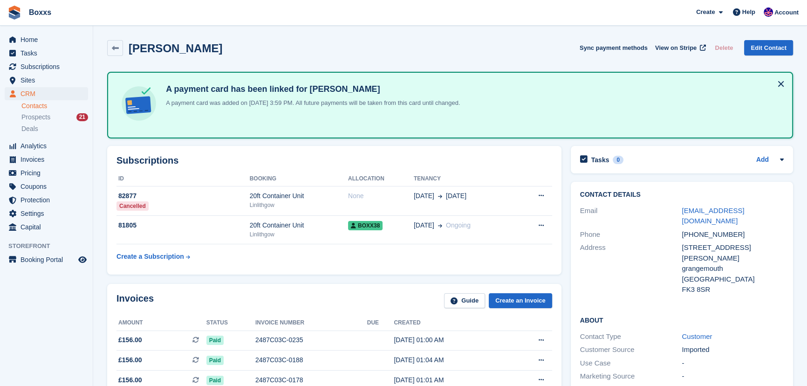
click at [403, 51] on div "Andrew Deans Sync payment methods View on Stripe Delete Edit Contact" at bounding box center [450, 48] width 686 height 16
click at [401, 46] on div "Andrew Deans Sync payment methods View on Stripe Delete Edit Contact" at bounding box center [450, 48] width 686 height 16
click at [31, 41] on span "Home" at bounding box center [48, 39] width 56 height 13
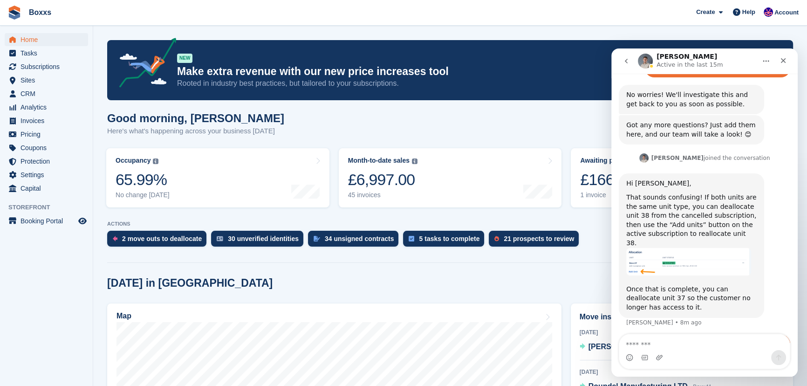
scroll to position [428, 0]
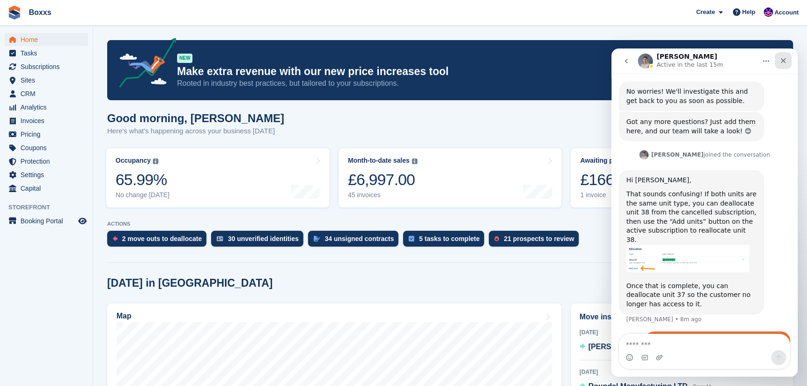
click at [783, 63] on icon "Close" at bounding box center [782, 60] width 7 height 7
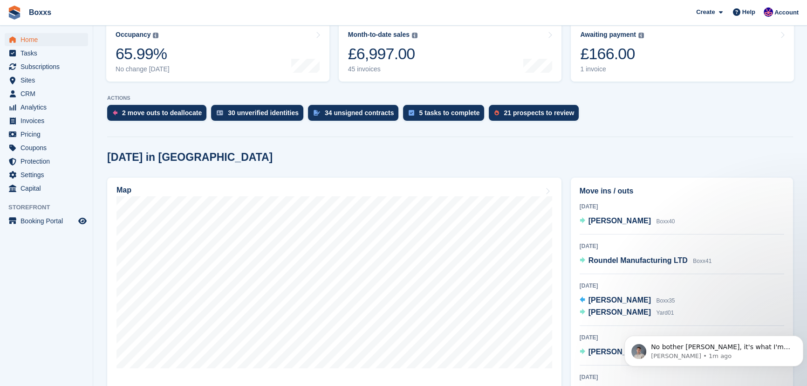
scroll to position [127, 0]
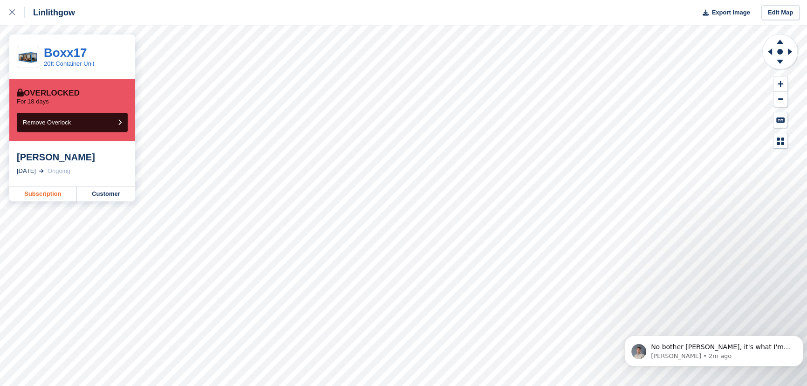
click at [53, 195] on link "Subscription" at bounding box center [43, 193] width 68 height 15
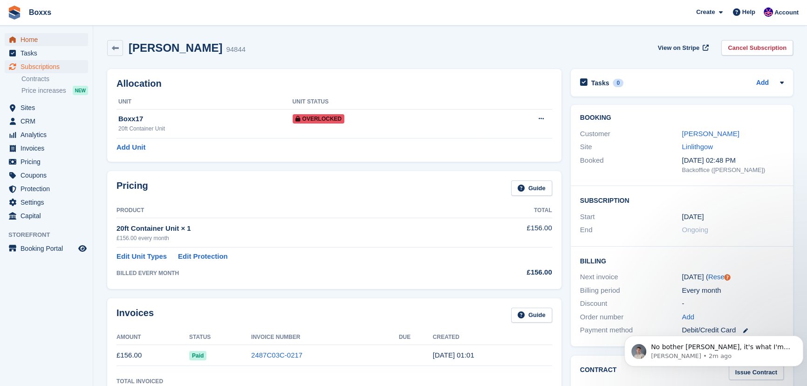
click at [37, 40] on span "Home" at bounding box center [48, 39] width 56 height 13
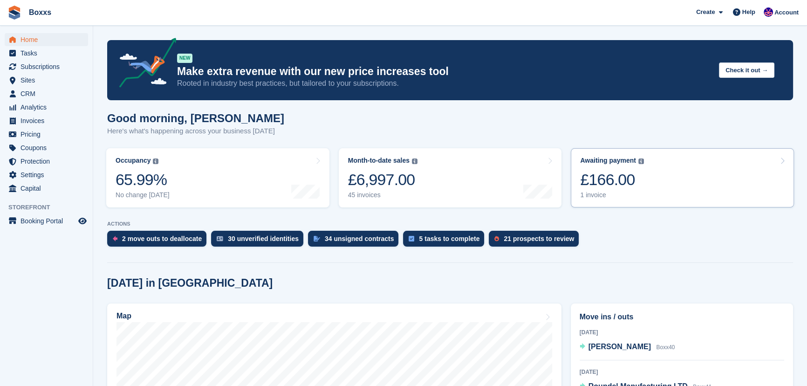
click at [691, 167] on link "Awaiting payment The total outstanding balance on all open invoices. £166.00 1 …" at bounding box center [682, 177] width 223 height 59
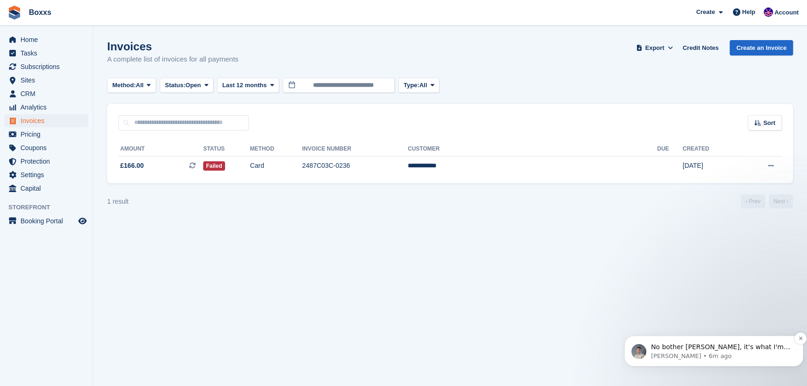
click at [732, 347] on p "No bother [PERSON_NAME], it's what I'm here for. Anything else I can help with …" at bounding box center [721, 346] width 141 height 9
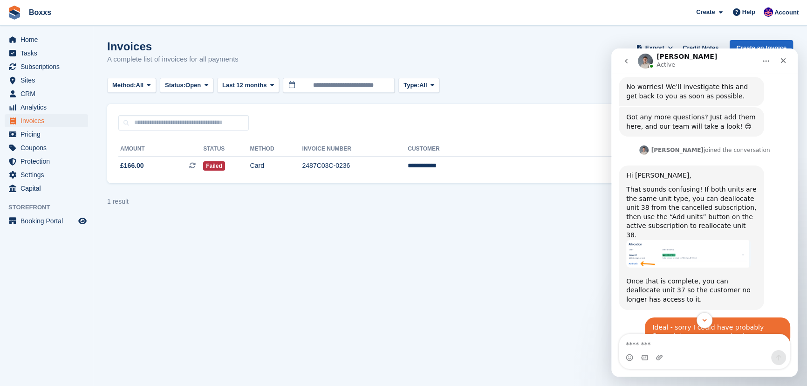
scroll to position [469, 0]
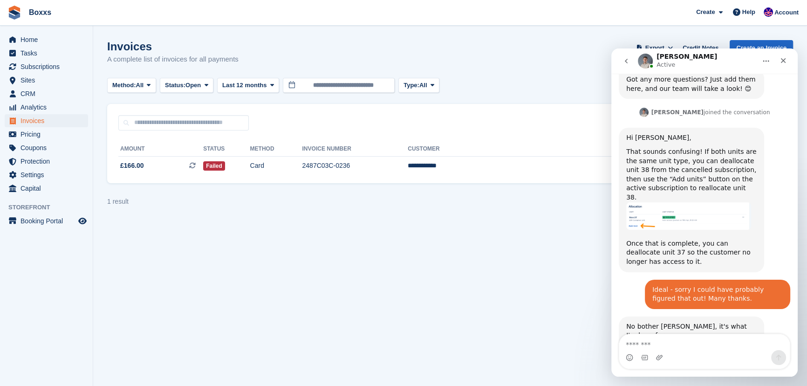
click at [714, 341] on textarea "Message…" at bounding box center [704, 342] width 170 height 16
type textarea "**********"
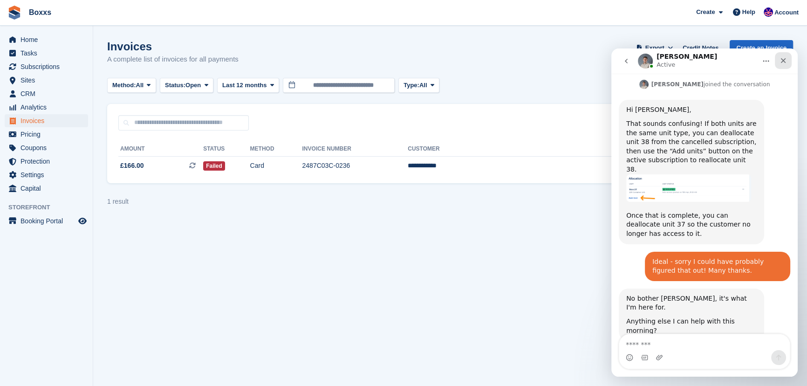
click at [781, 62] on icon "Close" at bounding box center [783, 60] width 5 height 5
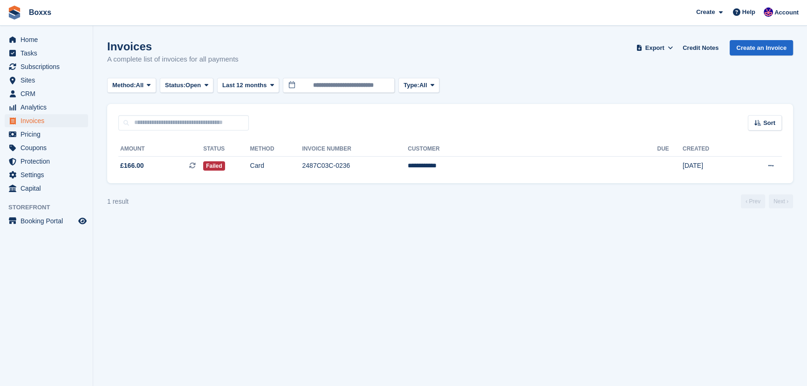
click at [405, 43] on div "Invoices A complete list of invoices for all payments Export Export Invoices Ex…" at bounding box center [450, 58] width 686 height 36
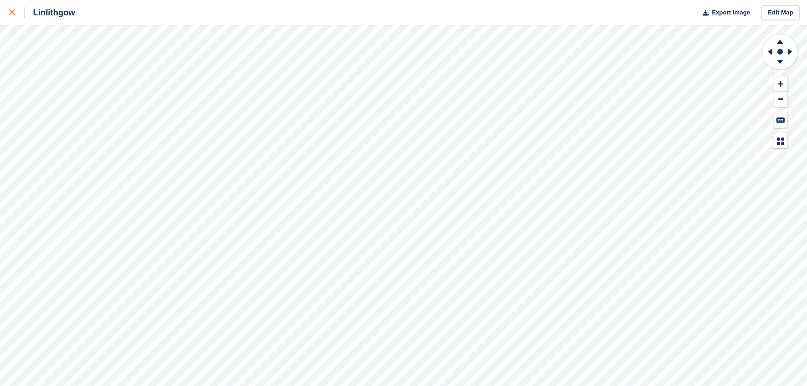
click at [14, 15] on icon at bounding box center [12, 12] width 6 height 6
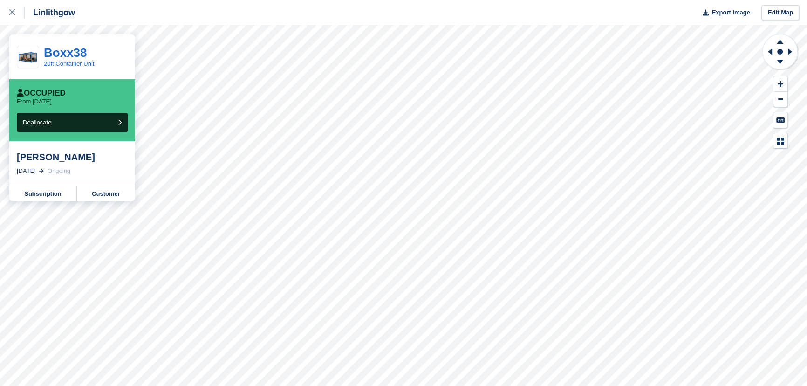
scroll to position [586, 0]
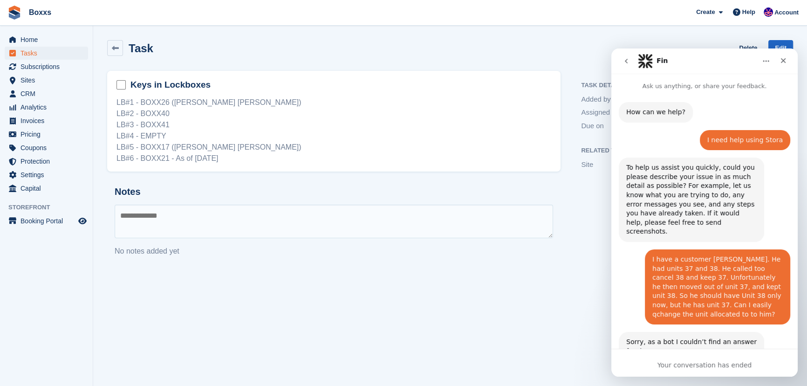
scroll to position [586, 0]
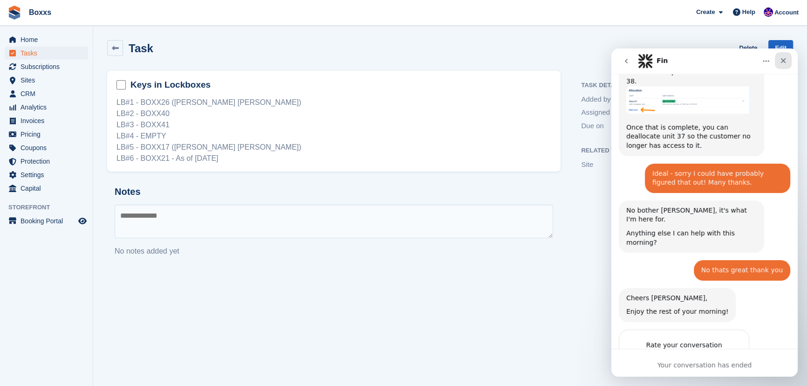
click at [782, 61] on icon "Close" at bounding box center [783, 60] width 5 height 5
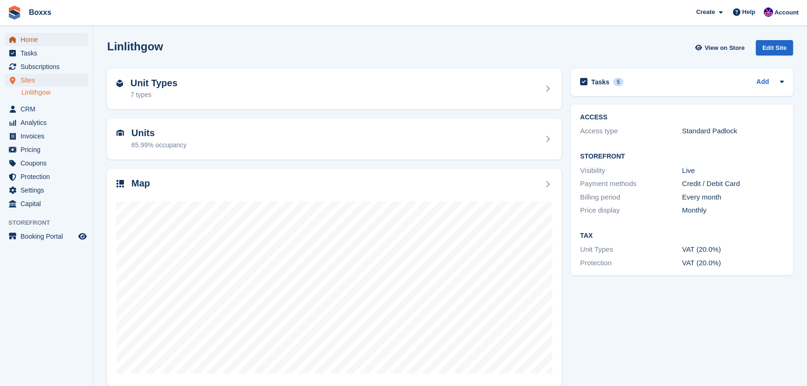
click at [33, 42] on span "Home" at bounding box center [48, 39] width 56 height 13
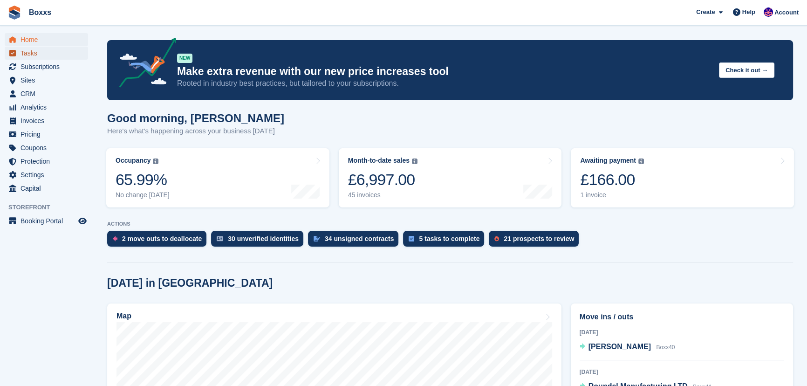
click at [37, 58] on span "Tasks" at bounding box center [48, 53] width 56 height 13
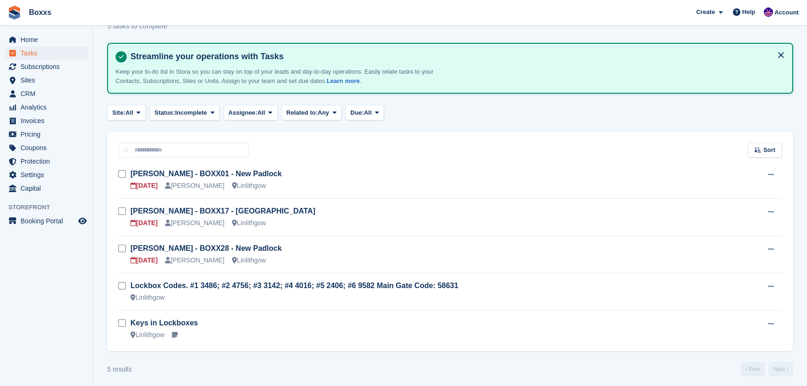
scroll to position [37, 0]
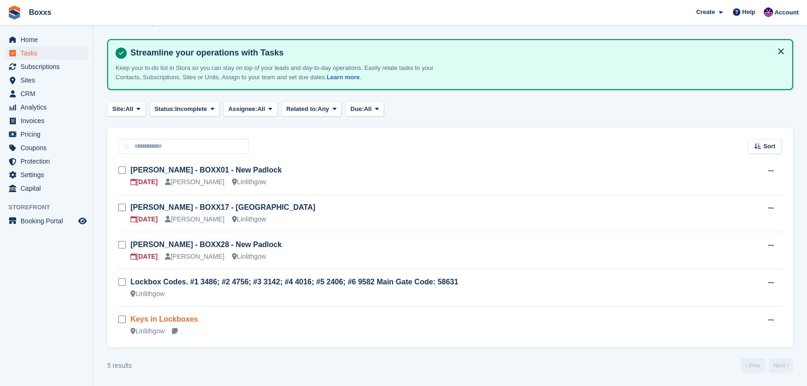
click at [179, 317] on link "Keys in Lockboxes" at bounding box center [164, 319] width 68 height 8
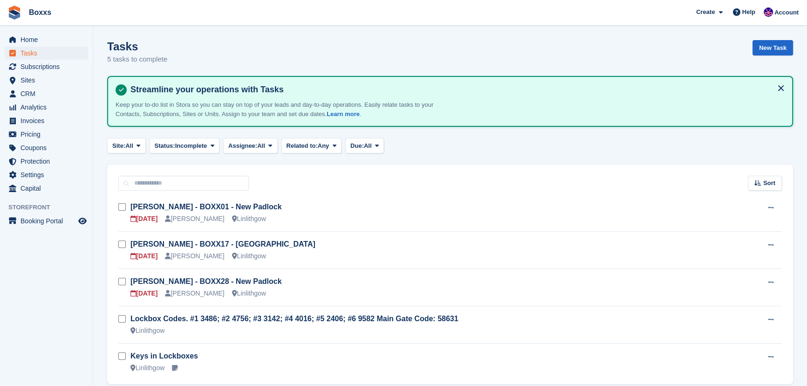
scroll to position [37, 0]
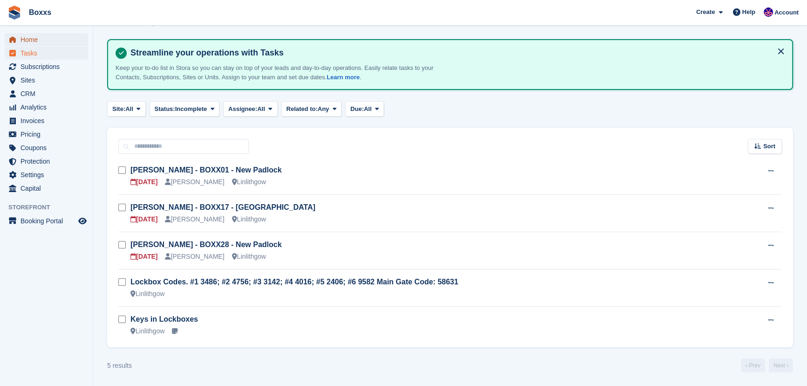
click at [30, 41] on span "Home" at bounding box center [48, 39] width 56 height 13
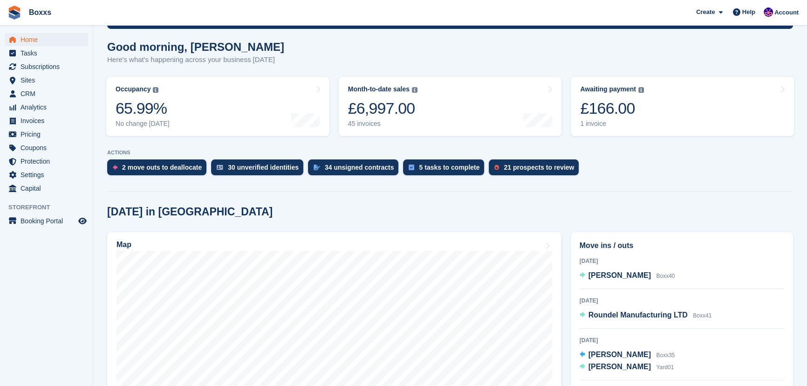
scroll to position [127, 0]
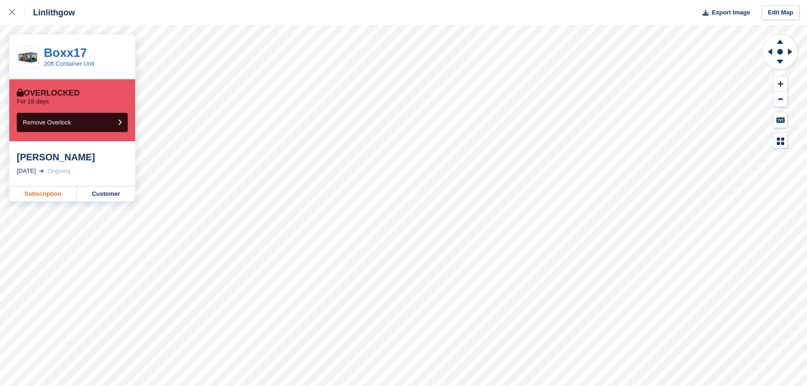
click at [48, 196] on link "Subscription" at bounding box center [43, 193] width 68 height 15
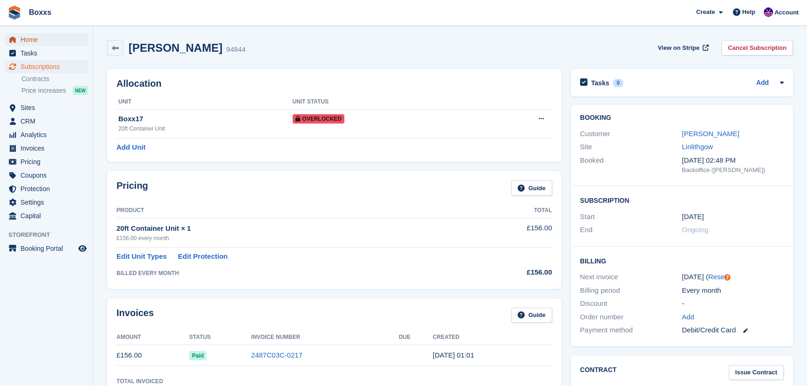
click at [54, 42] on span "Home" at bounding box center [48, 39] width 56 height 13
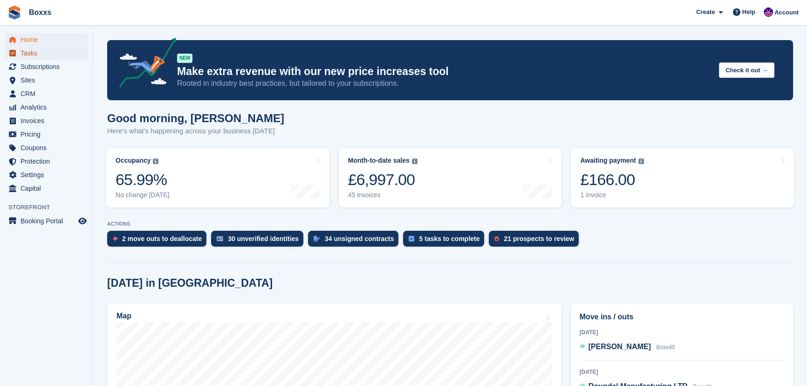
click at [32, 51] on span "Tasks" at bounding box center [48, 53] width 56 height 13
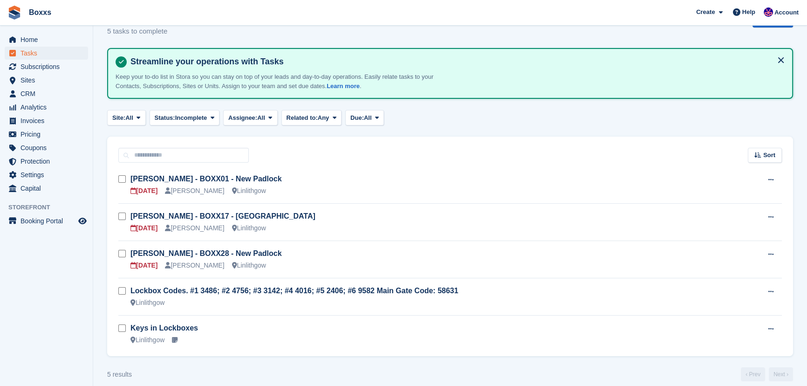
scroll to position [37, 0]
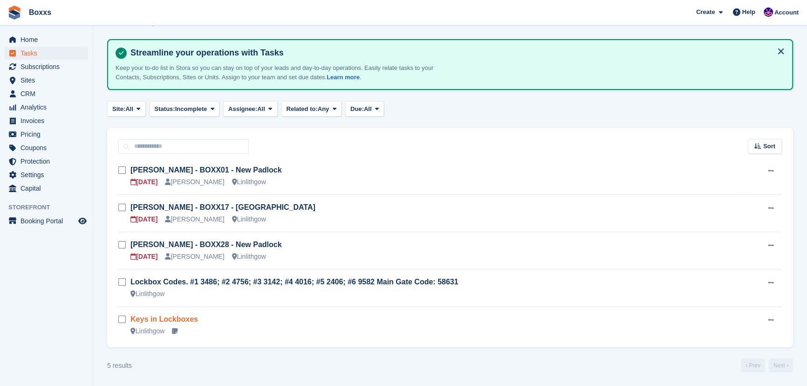
click at [170, 317] on link "Keys in Lockboxes" at bounding box center [164, 319] width 68 height 8
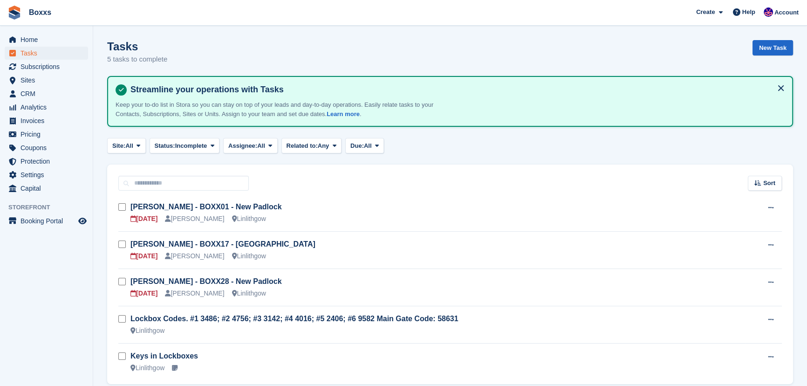
scroll to position [37, 0]
